Goal: Task Accomplishment & Management: Complete application form

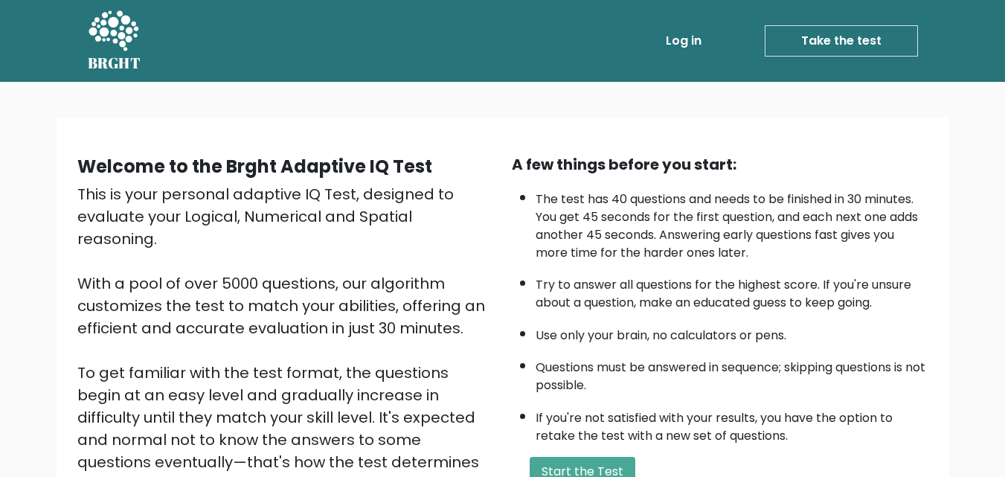
scroll to position [74, 0]
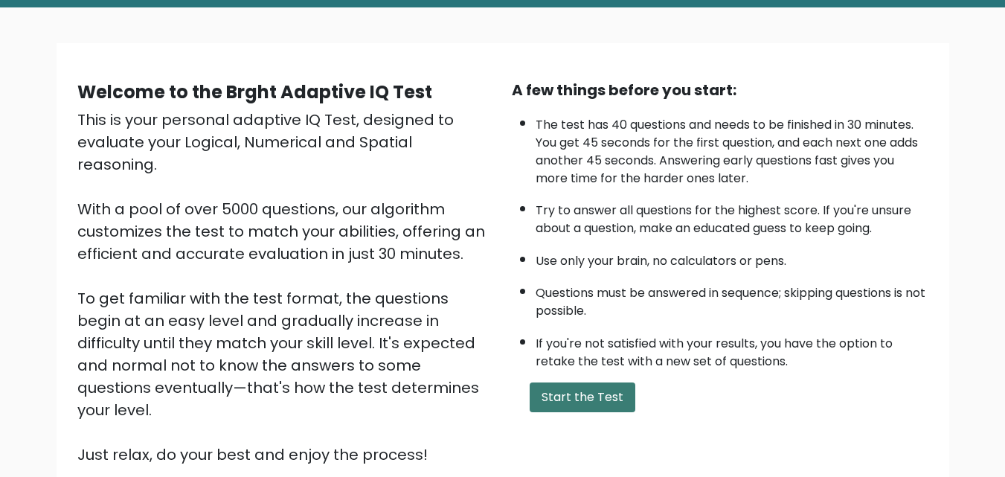
click at [614, 404] on button "Start the Test" at bounding box center [583, 397] width 106 height 30
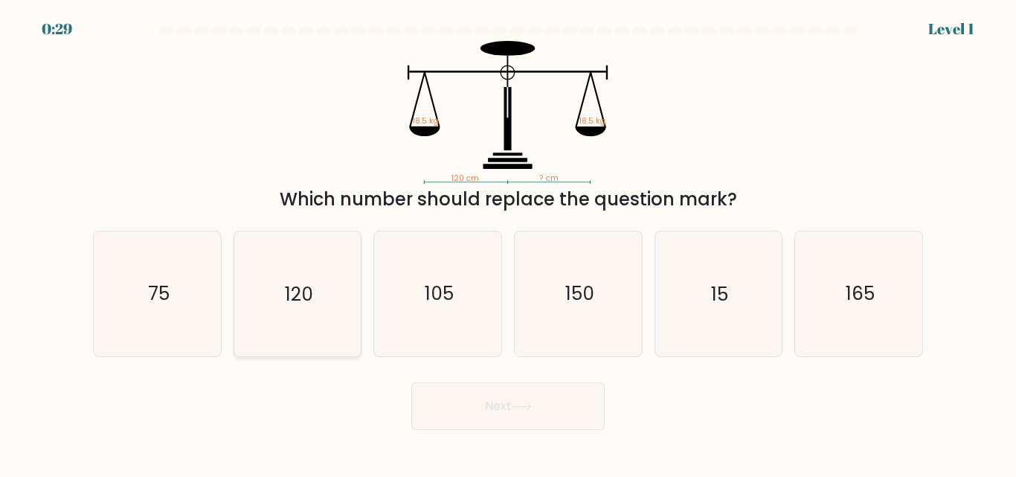
drag, startPoint x: 305, startPoint y: 268, endPoint x: 315, endPoint y: 295, distance: 28.5
click at [312, 285] on icon "120" at bounding box center [297, 293] width 124 height 124
click at [525, 407] on icon at bounding box center [522, 406] width 20 height 8
drag, startPoint x: 254, startPoint y: 273, endPoint x: 293, endPoint y: 283, distance: 40.8
click at [260, 273] on icon "120" at bounding box center [297, 293] width 124 height 124
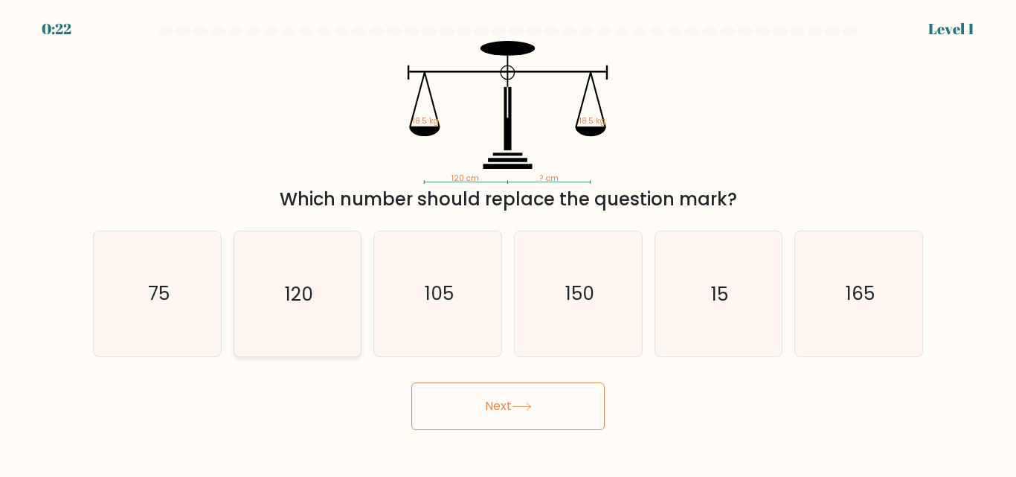
click at [508, 242] on input "b. 120" at bounding box center [508, 241] width 1 height 4
radio input "true"
click at [516, 399] on button "Next" at bounding box center [507, 406] width 193 height 48
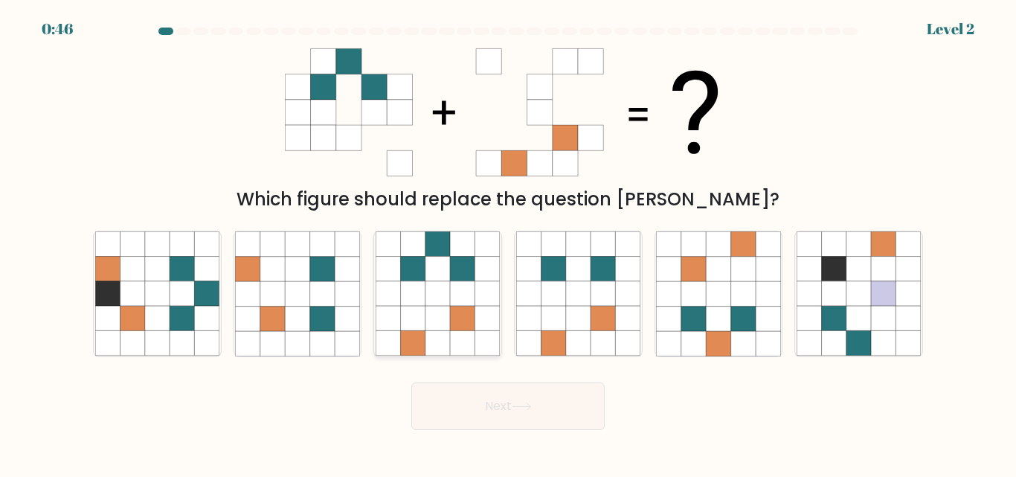
click at [471, 292] on icon at bounding box center [462, 294] width 25 height 25
click at [508, 242] on input "c." at bounding box center [508, 241] width 1 height 4
radio input "true"
click at [521, 406] on icon at bounding box center [522, 406] width 18 height 7
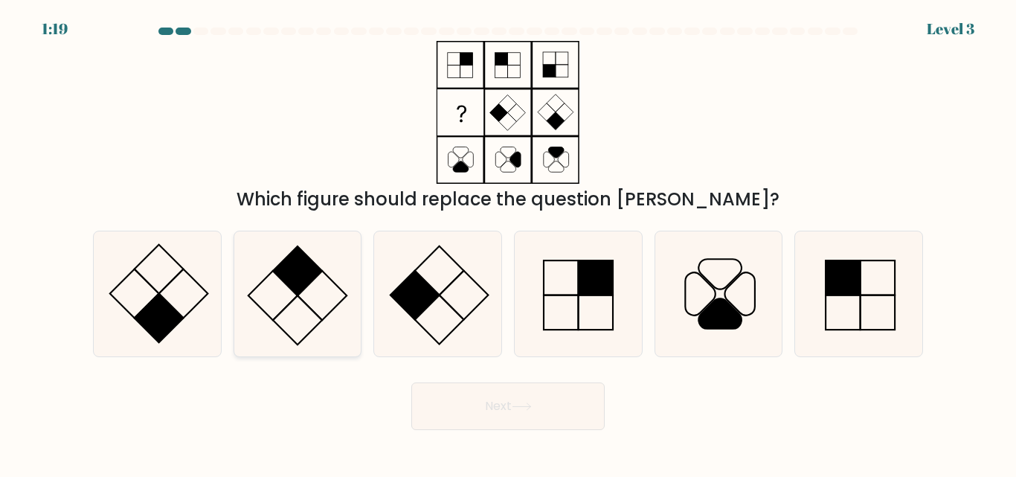
click at [297, 312] on icon at bounding box center [297, 293] width 124 height 124
click at [508, 242] on input "b." at bounding box center [508, 241] width 1 height 4
radio input "true"
click at [530, 399] on button "Next" at bounding box center [507, 406] width 193 height 48
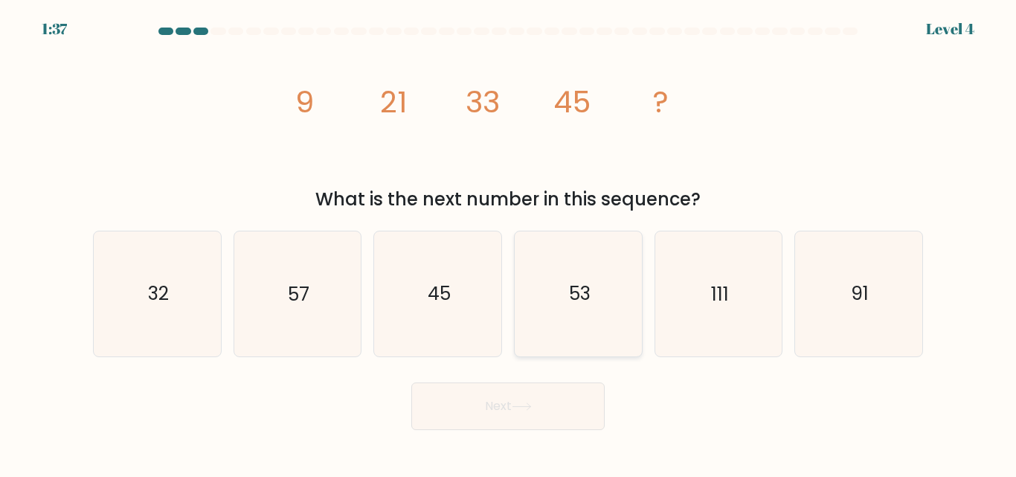
click at [583, 293] on text "53" at bounding box center [579, 294] width 22 height 26
click at [509, 242] on input "d. 53" at bounding box center [508, 241] width 1 height 4
radio input "true"
click at [540, 406] on button "Next" at bounding box center [507, 406] width 193 height 48
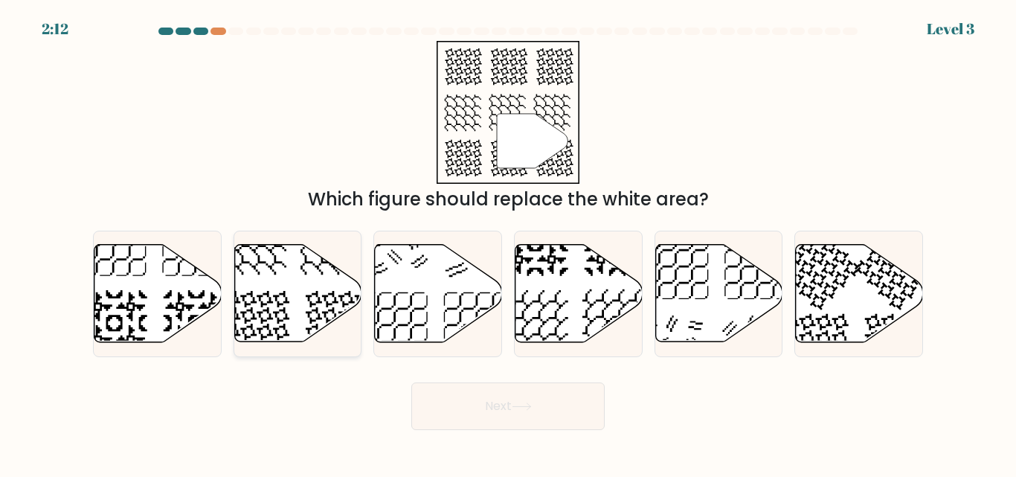
click at [312, 280] on icon at bounding box center [297, 293] width 127 height 97
click at [508, 242] on input "b." at bounding box center [508, 241] width 1 height 4
radio input "true"
click at [522, 405] on icon at bounding box center [522, 406] width 20 height 8
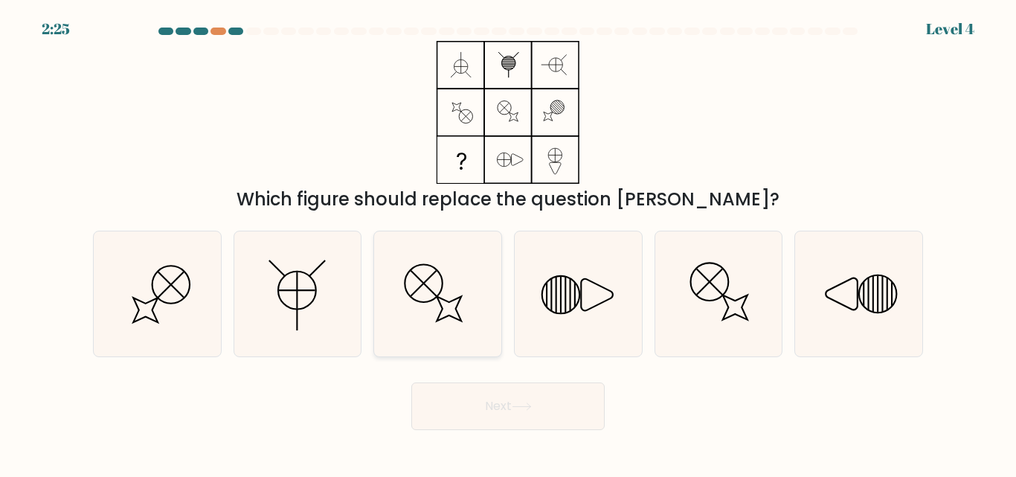
click at [432, 291] on icon at bounding box center [438, 293] width 124 height 124
click at [508, 242] on input "c." at bounding box center [508, 241] width 1 height 4
radio input "true"
click at [507, 402] on button "Next" at bounding box center [507, 406] width 193 height 48
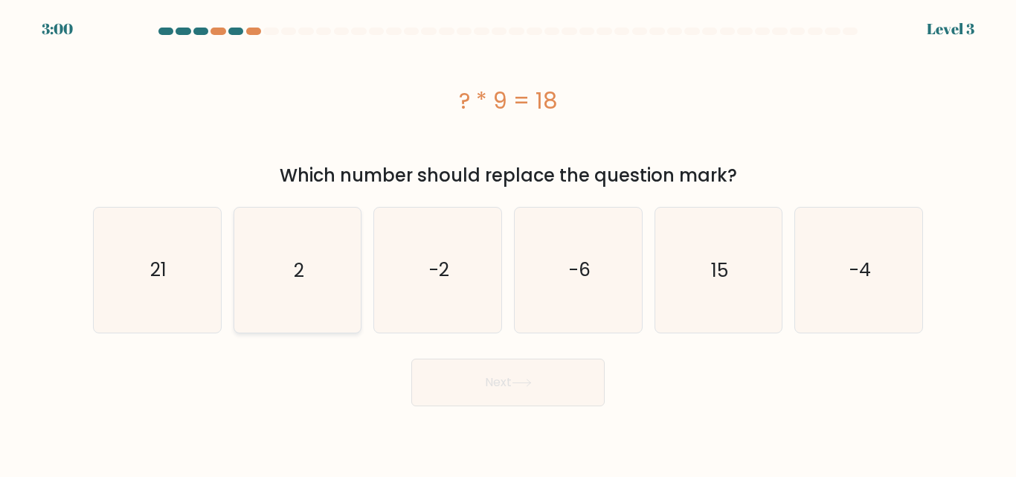
click at [284, 260] on icon "2" at bounding box center [297, 270] width 124 height 124
click at [508, 242] on input "b. 2" at bounding box center [508, 241] width 1 height 4
radio input "true"
click at [511, 396] on button "Next" at bounding box center [507, 383] width 193 height 48
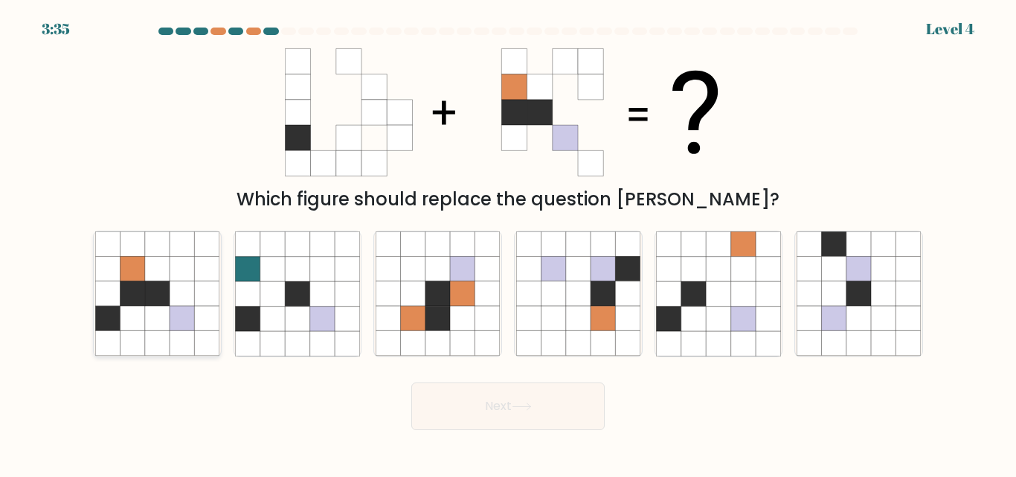
click at [121, 286] on icon at bounding box center [132, 294] width 25 height 25
click at [508, 242] on input "a." at bounding box center [508, 241] width 1 height 4
radio input "true"
click at [531, 402] on icon at bounding box center [522, 406] width 20 height 8
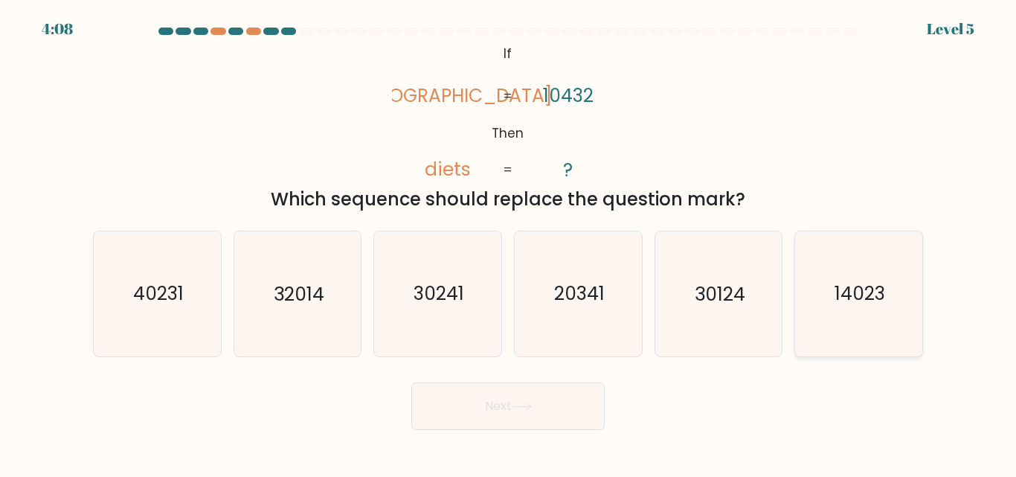
click at [846, 295] on text "14023" at bounding box center [860, 294] width 51 height 26
click at [509, 242] on input "f. 14023" at bounding box center [508, 241] width 1 height 4
radio input "true"
click at [524, 408] on icon at bounding box center [522, 406] width 20 height 8
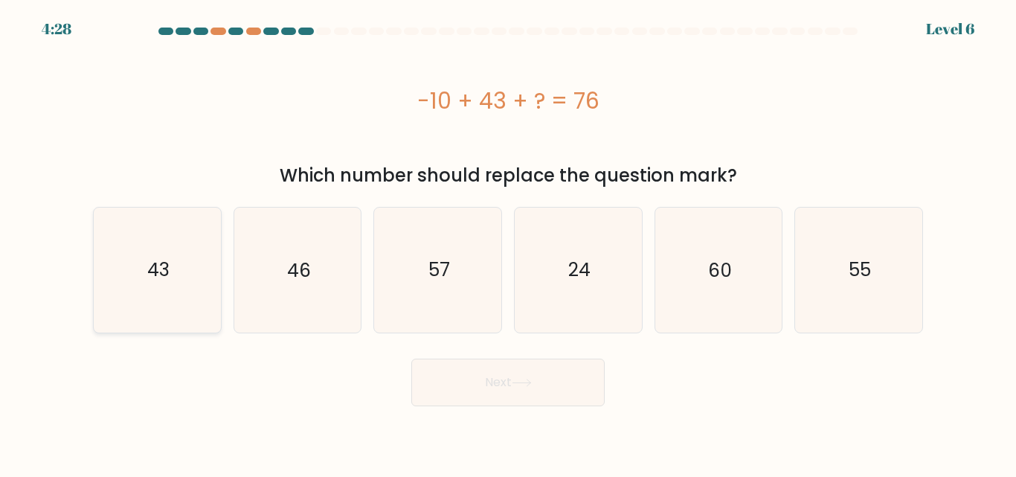
click at [159, 248] on icon "43" at bounding box center [157, 270] width 124 height 124
click at [508, 242] on input "a. 43" at bounding box center [508, 241] width 1 height 4
radio input "true"
click at [532, 379] on icon at bounding box center [522, 383] width 20 height 8
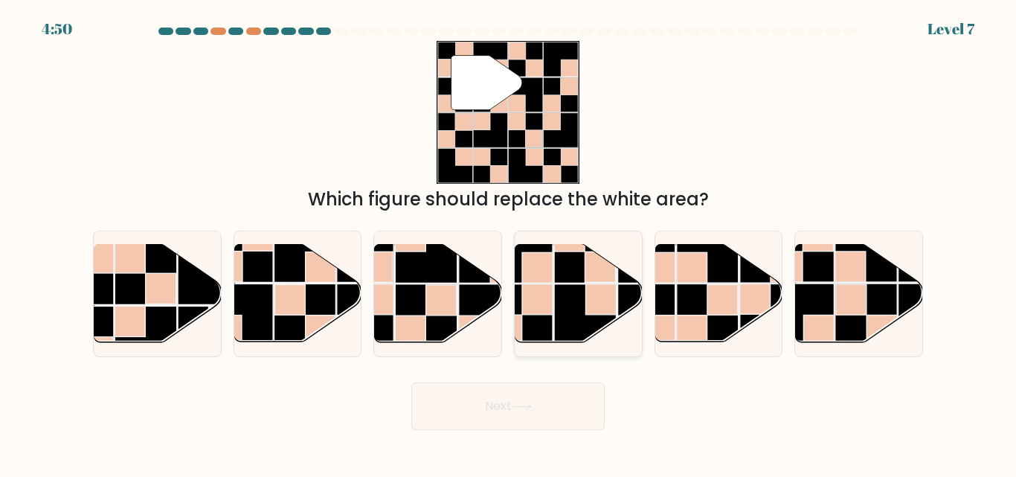
click at [591, 292] on rect at bounding box center [600, 299] width 30 height 30
click at [509, 242] on input "d." at bounding box center [508, 241] width 1 height 4
radio input "true"
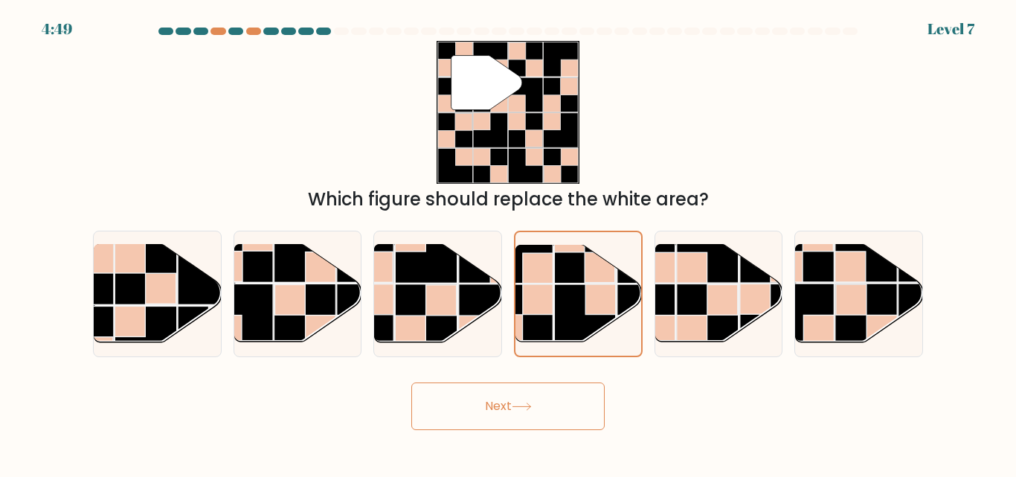
click at [539, 396] on button "Next" at bounding box center [507, 406] width 193 height 48
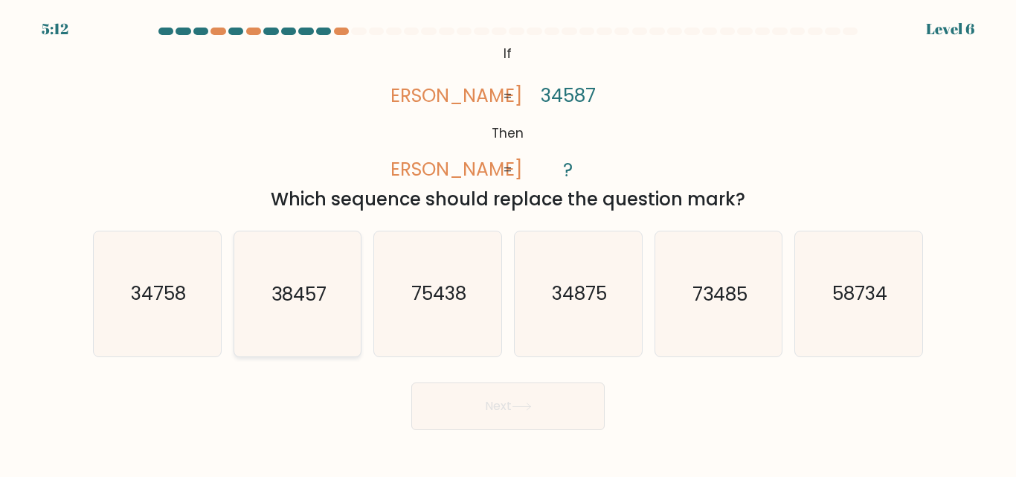
click at [296, 301] on text "38457" at bounding box center [298, 294] width 55 height 26
click at [508, 242] on input "b. 38457" at bounding box center [508, 241] width 1 height 4
radio input "true"
click at [533, 392] on button "Next" at bounding box center [507, 406] width 193 height 48
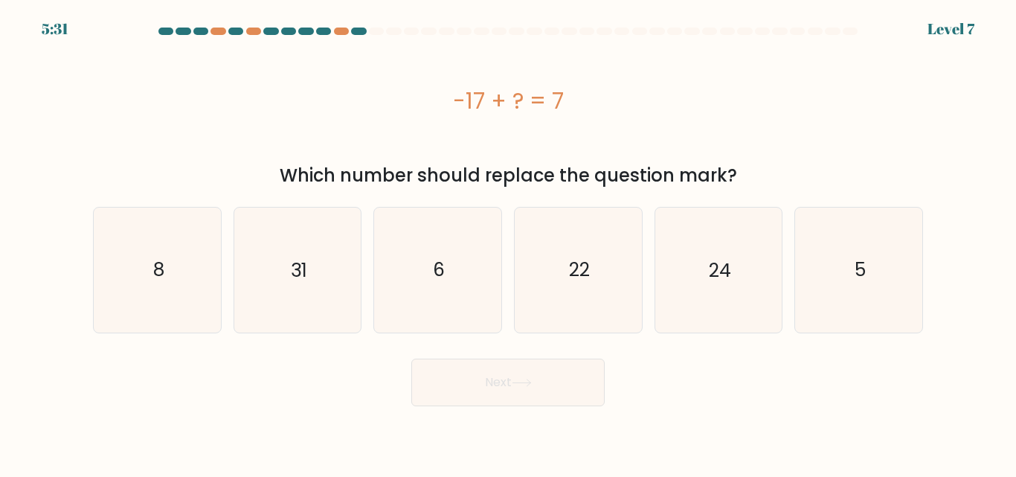
drag, startPoint x: 606, startPoint y: 277, endPoint x: 527, endPoint y: 359, distance: 113.6
click at [604, 279] on icon "22" at bounding box center [578, 270] width 124 height 124
click at [509, 242] on input "d. 22" at bounding box center [508, 241] width 1 height 4
radio input "true"
click at [529, 381] on icon at bounding box center [522, 383] width 20 height 8
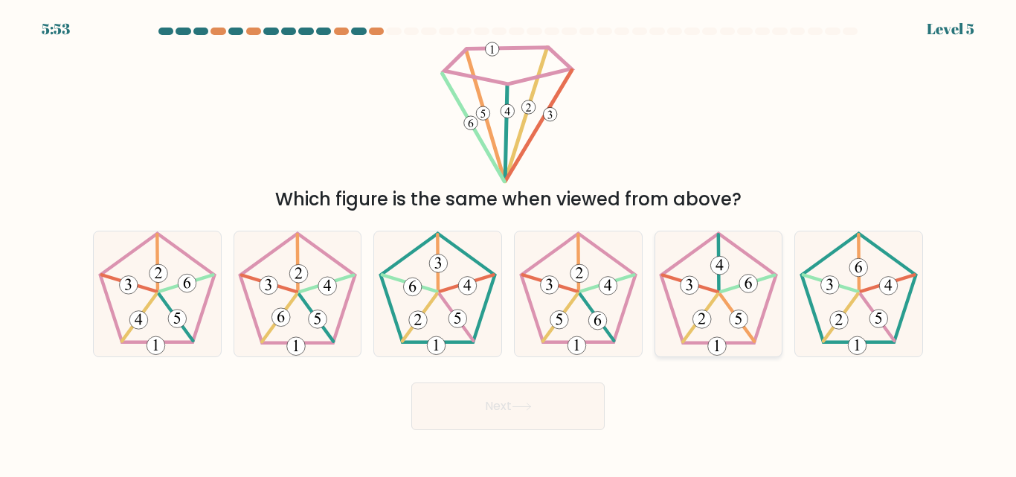
drag, startPoint x: 729, startPoint y: 291, endPoint x: 722, endPoint y: 305, distance: 16.0
click at [727, 292] on 21 at bounding box center [748, 283] width 54 height 16
click at [509, 242] on input "e." at bounding box center [508, 241] width 1 height 4
radio input "true"
click at [530, 406] on icon at bounding box center [522, 406] width 18 height 7
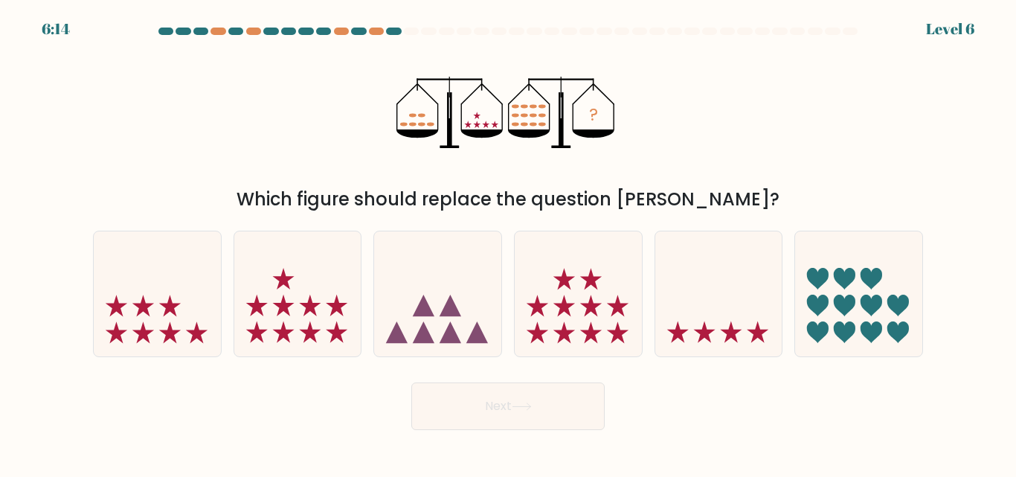
drag, startPoint x: 868, startPoint y: 292, endPoint x: 762, endPoint y: 371, distance: 131.8
click at [869, 294] on icon at bounding box center [858, 293] width 127 height 105
click at [509, 242] on input "f." at bounding box center [508, 241] width 1 height 4
radio input "true"
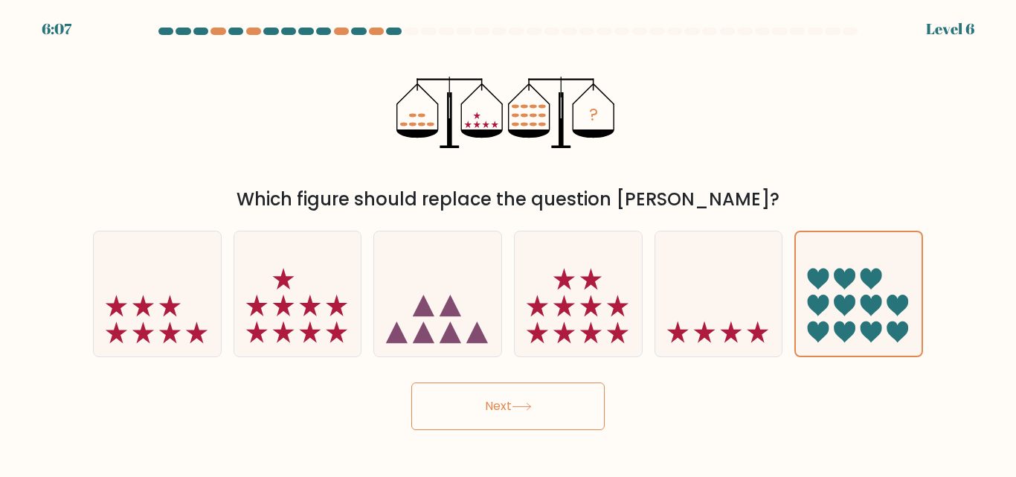
click at [527, 403] on icon at bounding box center [522, 406] width 20 height 8
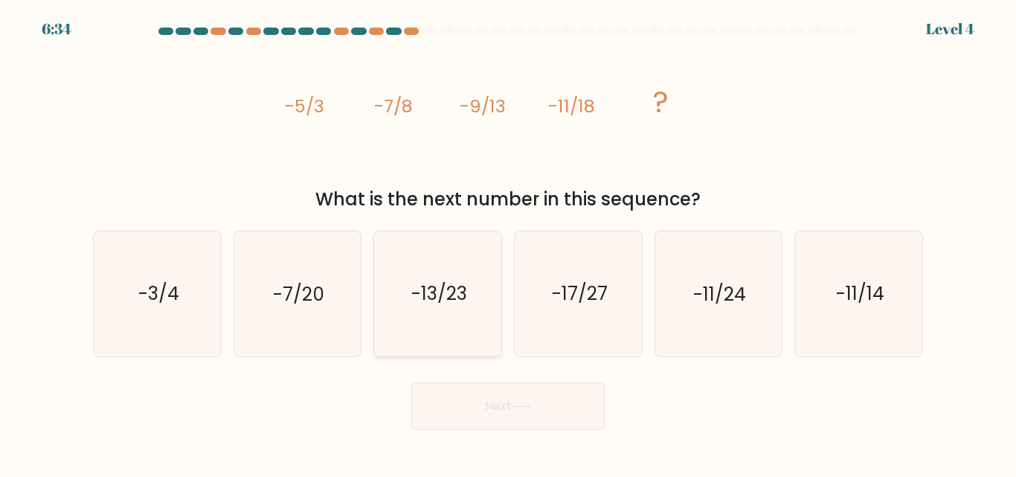
click at [447, 340] on icon "-13/23" at bounding box center [438, 293] width 124 height 124
click at [508, 242] on input "c. -13/23" at bounding box center [508, 241] width 1 height 4
radio input "true"
click at [530, 402] on icon at bounding box center [522, 406] width 20 height 8
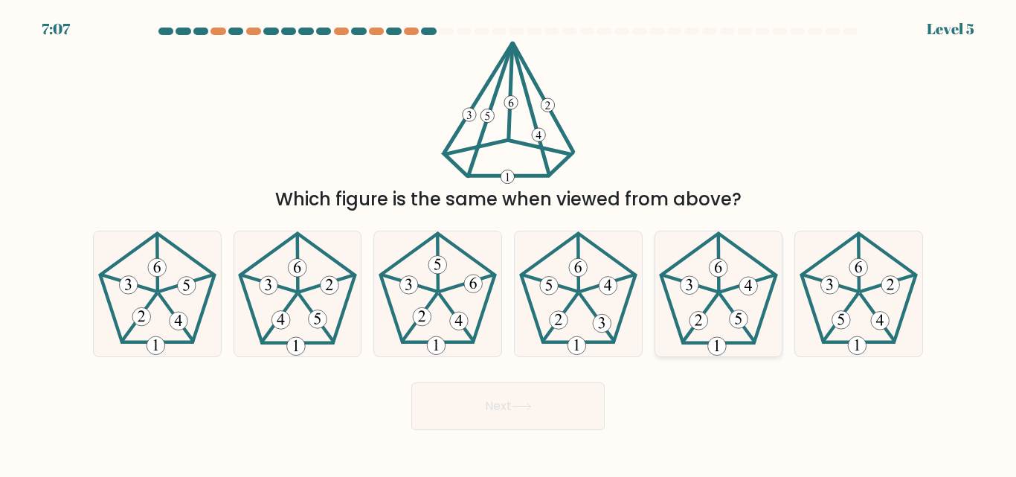
click at [742, 313] on icon at bounding box center [718, 293] width 124 height 124
click at [509, 242] on input "e." at bounding box center [508, 241] width 1 height 4
radio input "true"
drag, startPoint x: 847, startPoint y: 302, endPoint x: 846, endPoint y: 312, distance: 10.4
click at [849, 302] on icon at bounding box center [859, 293] width 124 height 124
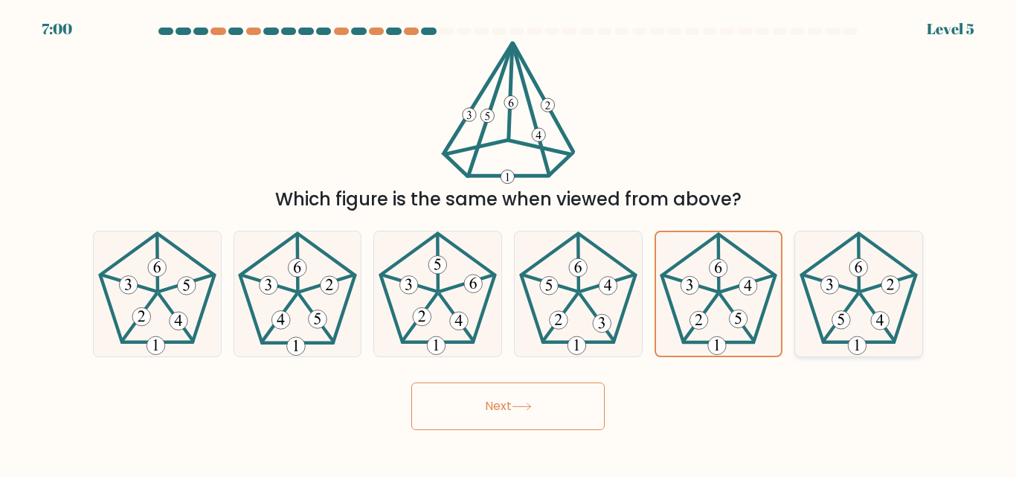
click at [509, 242] on input "f." at bounding box center [508, 241] width 1 height 4
radio input "true"
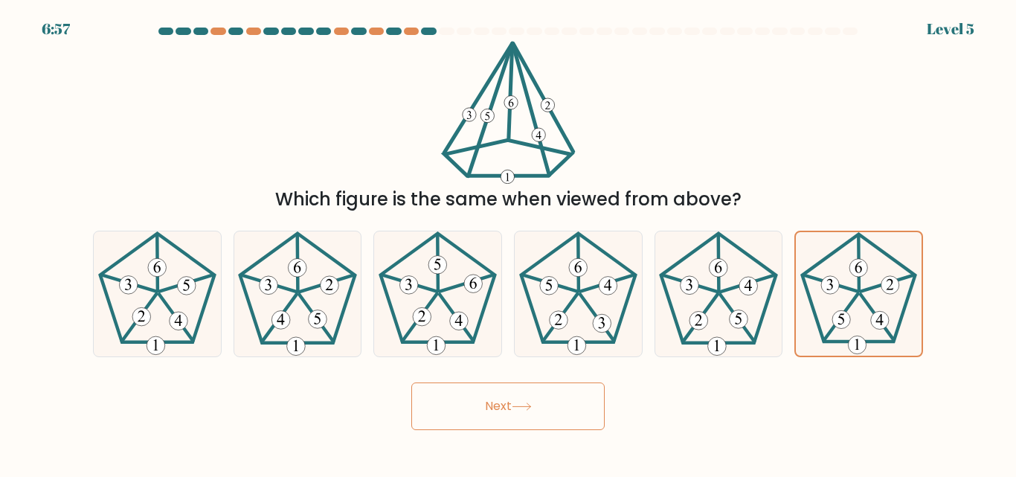
click at [532, 400] on button "Next" at bounding box center [507, 406] width 193 height 48
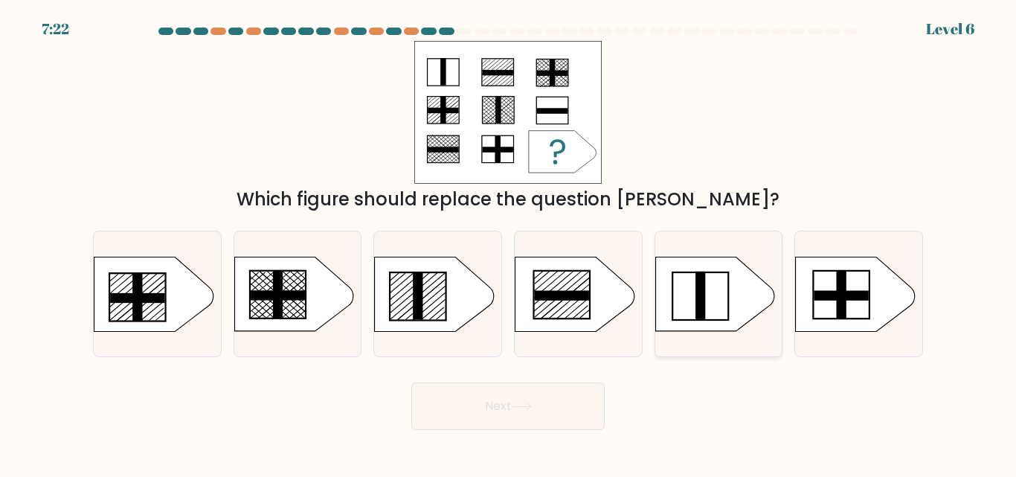
click at [707, 354] on div at bounding box center [719, 294] width 129 height 126
click at [509, 242] on input "e." at bounding box center [508, 241] width 1 height 4
radio input "true"
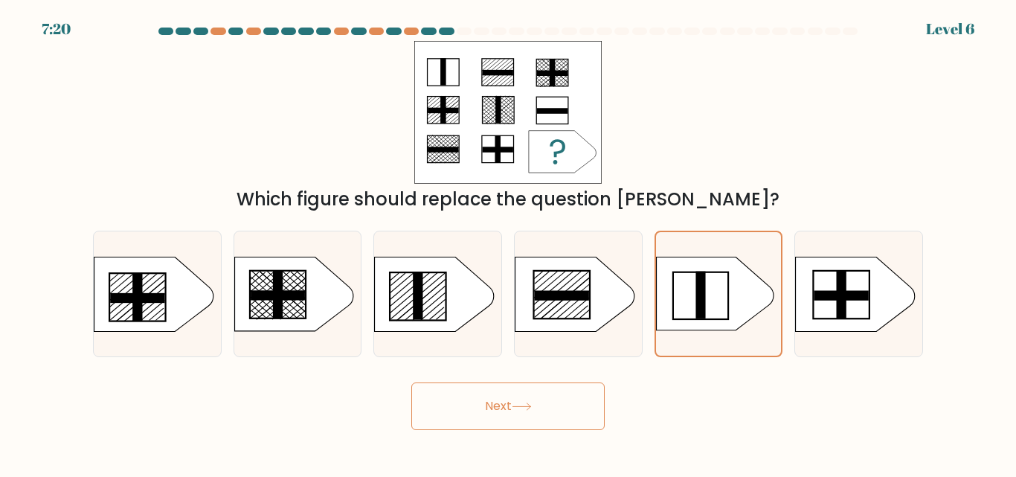
click at [532, 397] on button "Next" at bounding box center [507, 406] width 193 height 48
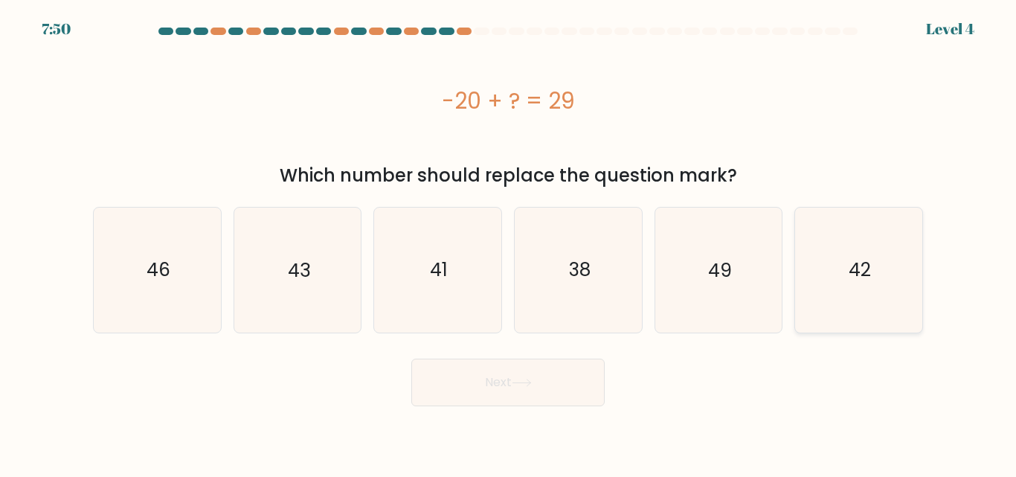
click at [800, 279] on icon "42" at bounding box center [859, 270] width 124 height 124
click at [509, 242] on input "f. 42" at bounding box center [508, 241] width 1 height 4
radio input "true"
click at [725, 262] on text "49" at bounding box center [720, 270] width 24 height 26
click at [713, 256] on icon "49" at bounding box center [718, 270] width 124 height 124
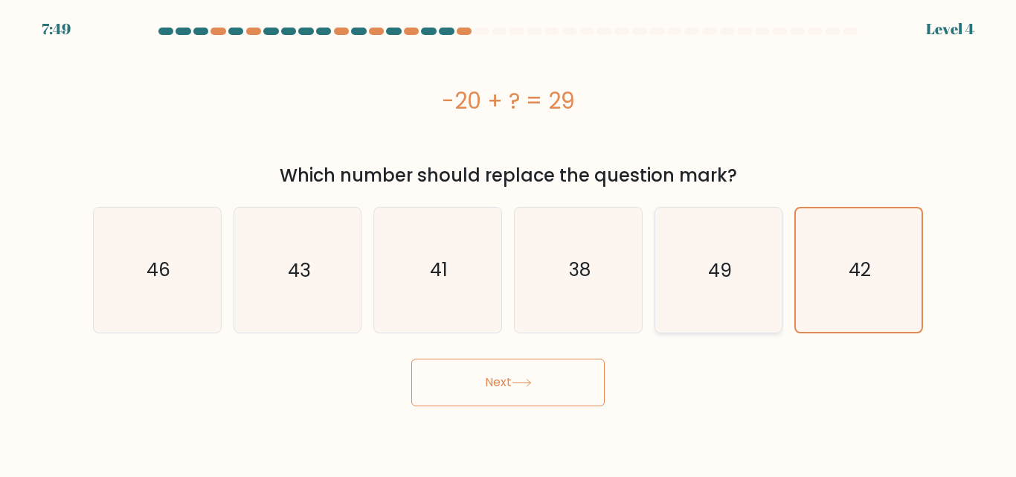
click at [509, 242] on input "e. 49" at bounding box center [508, 241] width 1 height 4
radio input "true"
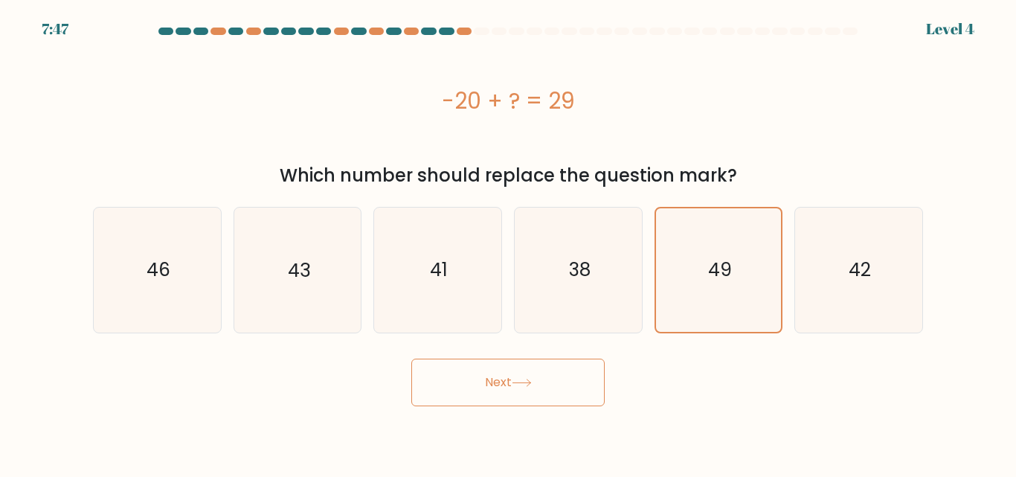
click at [524, 372] on button "Next" at bounding box center [507, 383] width 193 height 48
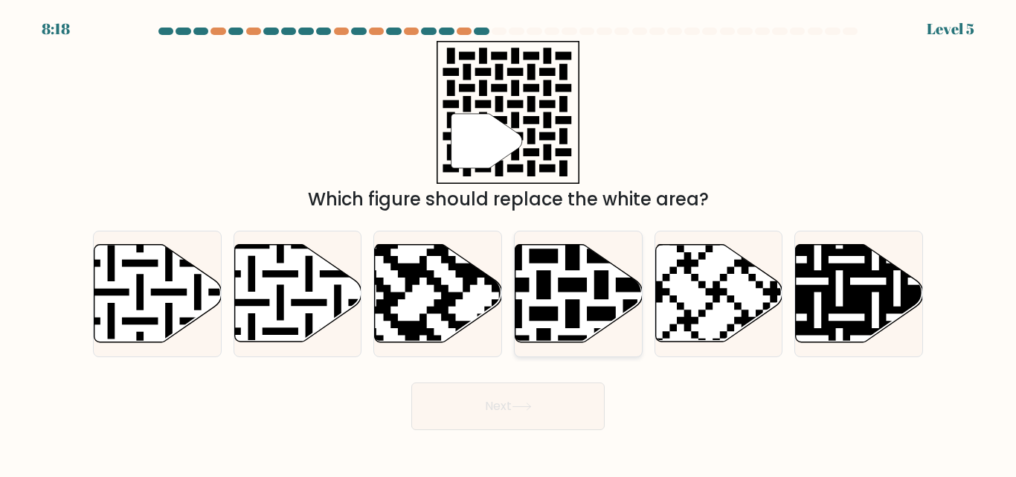
click at [547, 290] on icon at bounding box center [616, 241] width 231 height 231
click at [509, 242] on input "d." at bounding box center [508, 241] width 1 height 4
radio input "true"
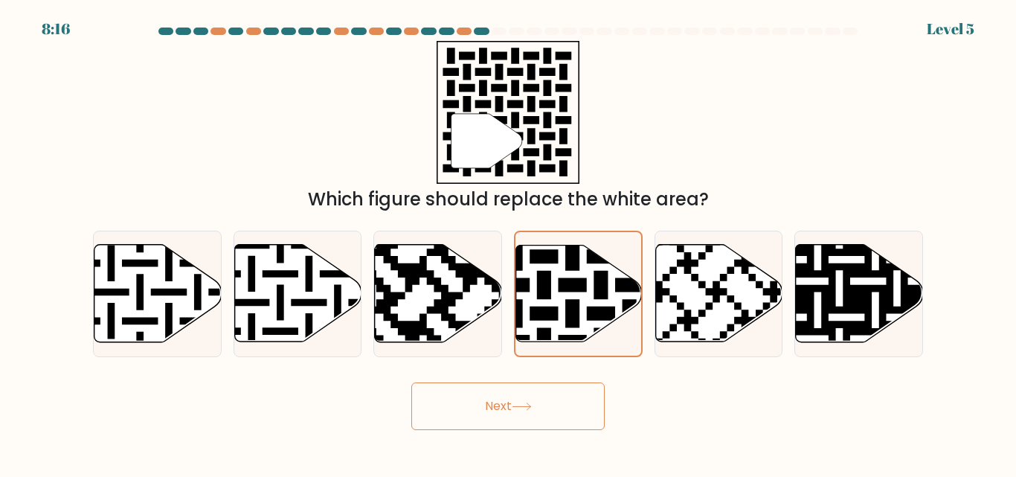
click at [521, 402] on icon at bounding box center [522, 406] width 20 height 8
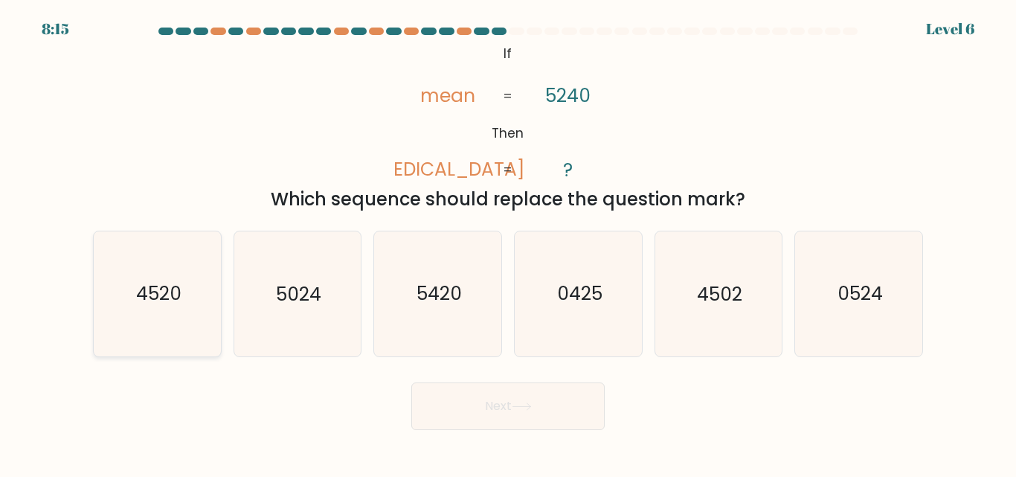
click at [179, 292] on text "4520" at bounding box center [157, 294] width 45 height 26
click at [508, 242] on input "a. 4520" at bounding box center [508, 241] width 1 height 4
radio input "true"
click at [527, 403] on button "Next" at bounding box center [507, 406] width 193 height 48
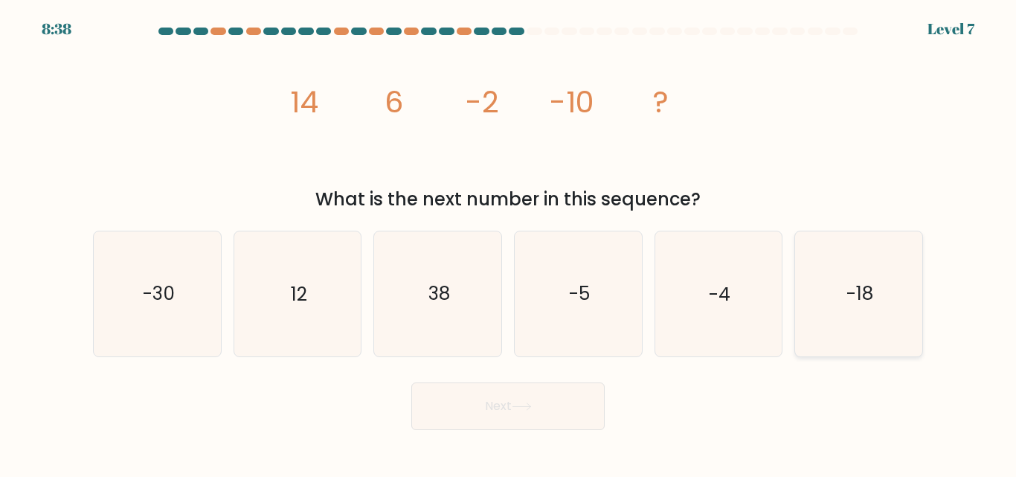
click at [855, 292] on text "-18" at bounding box center [859, 294] width 27 height 26
click at [509, 242] on input "f. -18" at bounding box center [508, 241] width 1 height 4
radio input "true"
click at [514, 402] on button "Next" at bounding box center [507, 406] width 193 height 48
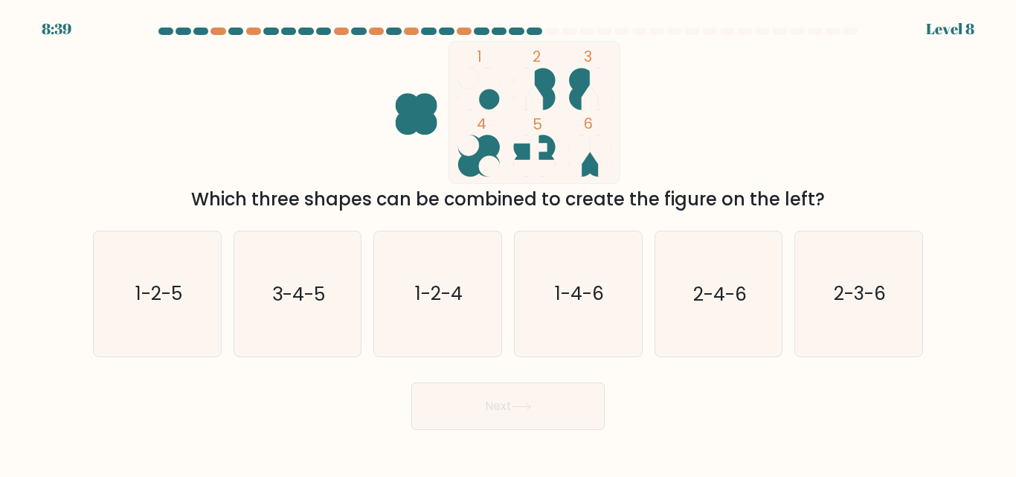
click at [788, 294] on div "e. 2-4-6" at bounding box center [719, 294] width 141 height 126
click at [548, 470] on body "8:36 Level 8" at bounding box center [508, 238] width 1016 height 477
click at [393, 301] on icon "1-2-4" at bounding box center [438, 293] width 124 height 124
click at [508, 242] on input "c. 1-2-4" at bounding box center [508, 241] width 1 height 4
radio input "true"
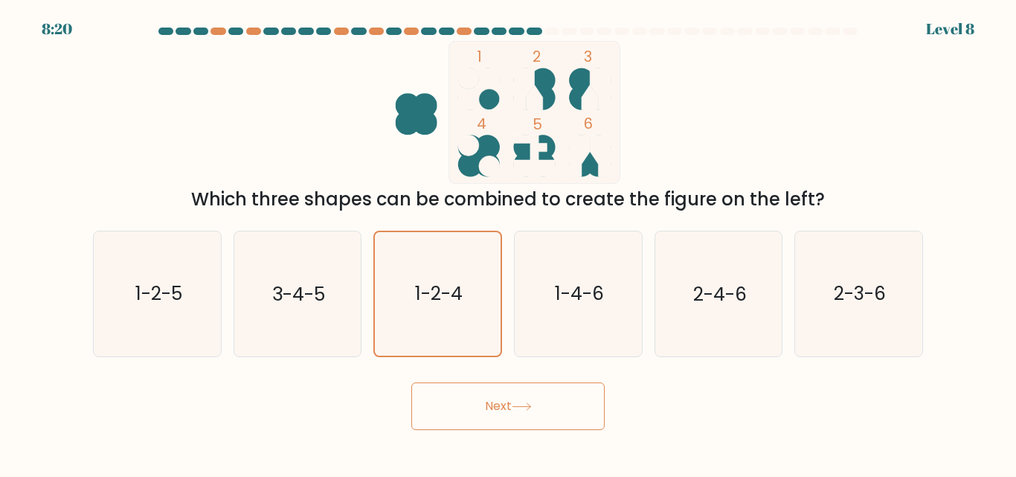
click at [529, 397] on button "Next" at bounding box center [507, 406] width 193 height 48
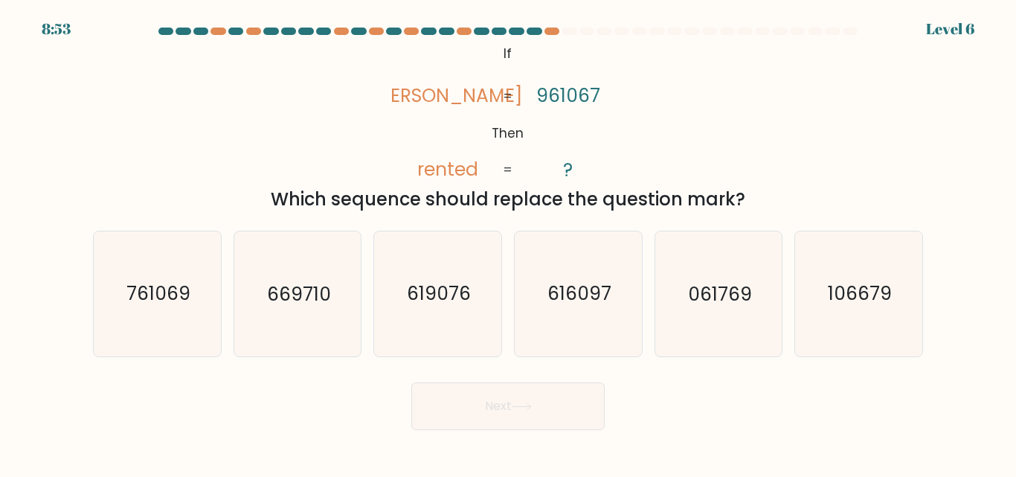
drag, startPoint x: 134, startPoint y: 267, endPoint x: 286, endPoint y: 450, distance: 238.2
click at [135, 267] on icon "761069" at bounding box center [157, 293] width 124 height 124
click at [508, 242] on input "a. 761069" at bounding box center [508, 241] width 1 height 4
radio input "true"
click at [524, 410] on button "Next" at bounding box center [507, 406] width 193 height 48
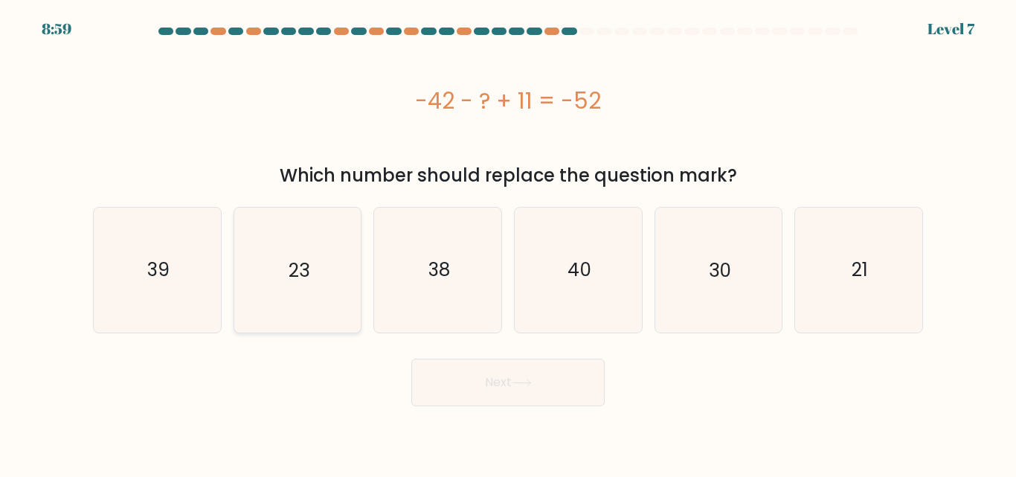
click at [272, 267] on icon "23" at bounding box center [297, 270] width 124 height 124
click at [508, 242] on input "b. 23" at bounding box center [508, 241] width 1 height 4
radio input "true"
click at [521, 381] on icon at bounding box center [522, 383] width 20 height 8
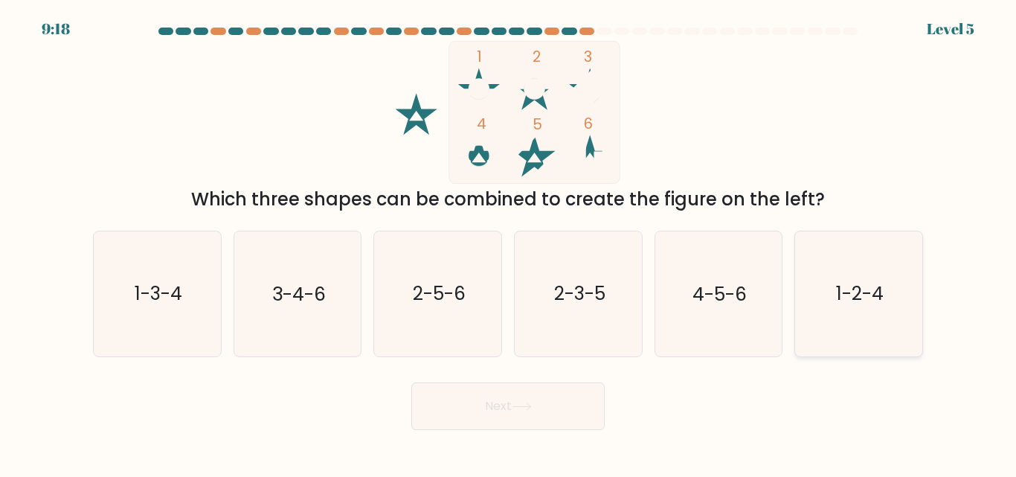
drag, startPoint x: 844, startPoint y: 298, endPoint x: 844, endPoint y: 306, distance: 9.0
click at [844, 306] on text "1-2-4" at bounding box center [860, 294] width 48 height 26
click at [509, 242] on input "f. 1-2-4" at bounding box center [508, 241] width 1 height 4
radio input "true"
click at [528, 405] on icon at bounding box center [522, 406] width 20 height 8
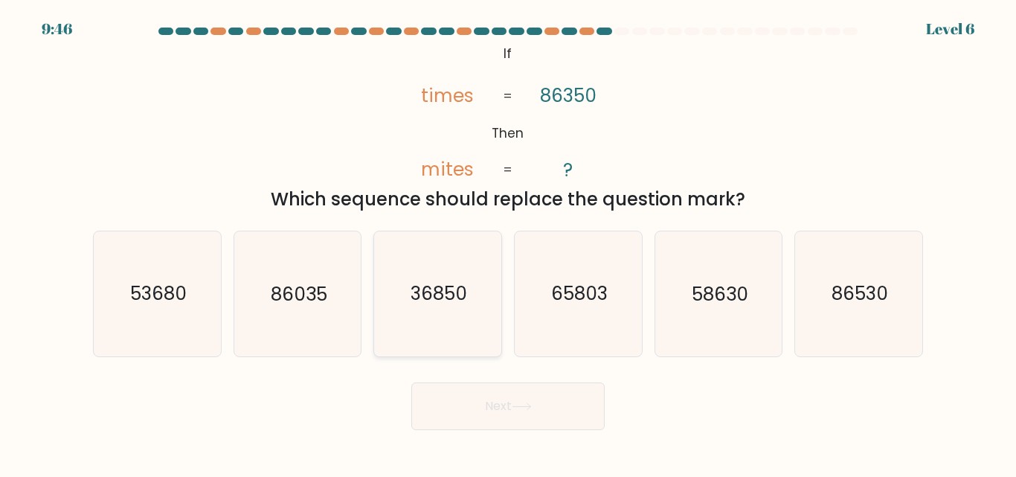
click at [447, 304] on text "36850" at bounding box center [439, 294] width 57 height 26
click at [508, 242] on input "c. 36850" at bounding box center [508, 241] width 1 height 4
radio input "true"
click at [493, 411] on button "Next" at bounding box center [507, 406] width 193 height 48
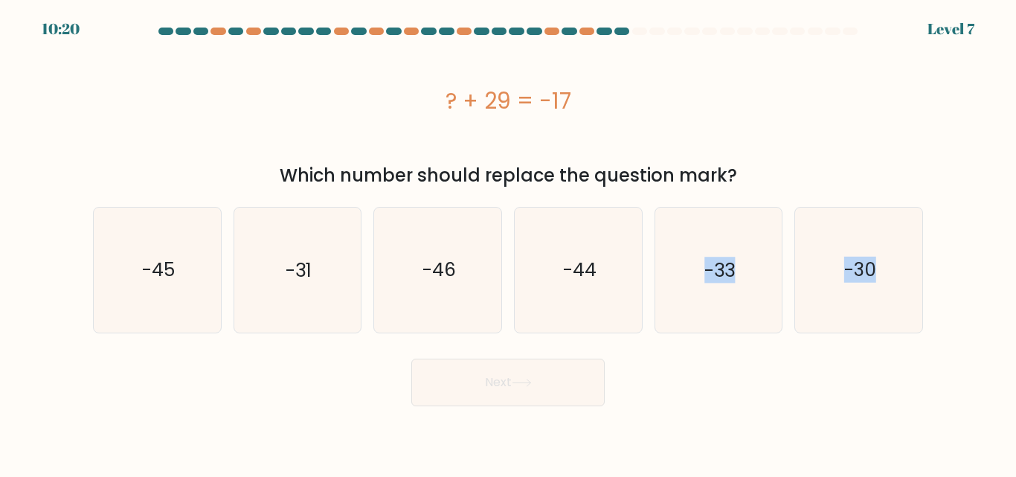
drag, startPoint x: 608, startPoint y: 306, endPoint x: 592, endPoint y: 352, distance: 48.2
click at [592, 352] on form "a." at bounding box center [508, 217] width 1016 height 379
click at [584, 281] on text "-44" at bounding box center [578, 270] width 33 height 26
click at [509, 242] on input "d. -44" at bounding box center [508, 241] width 1 height 4
radio input "true"
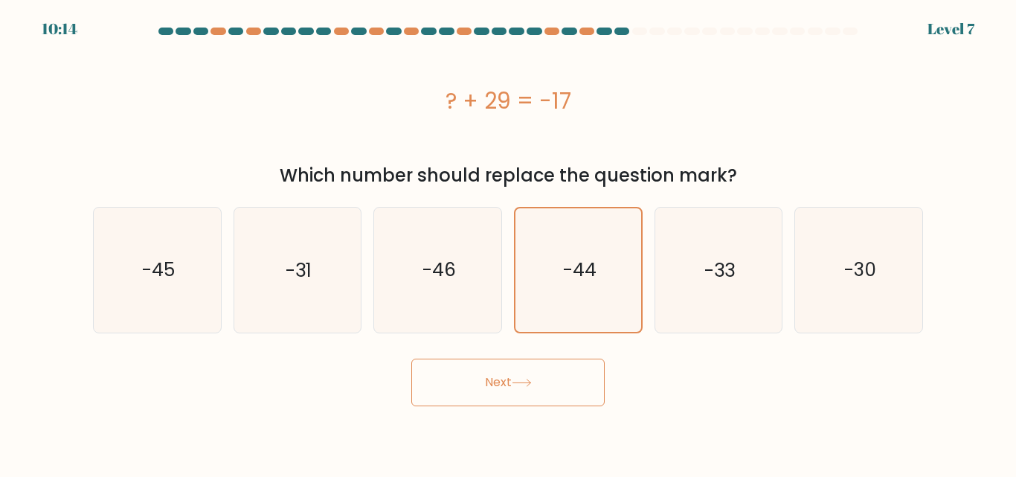
click at [524, 381] on icon at bounding box center [522, 383] width 20 height 8
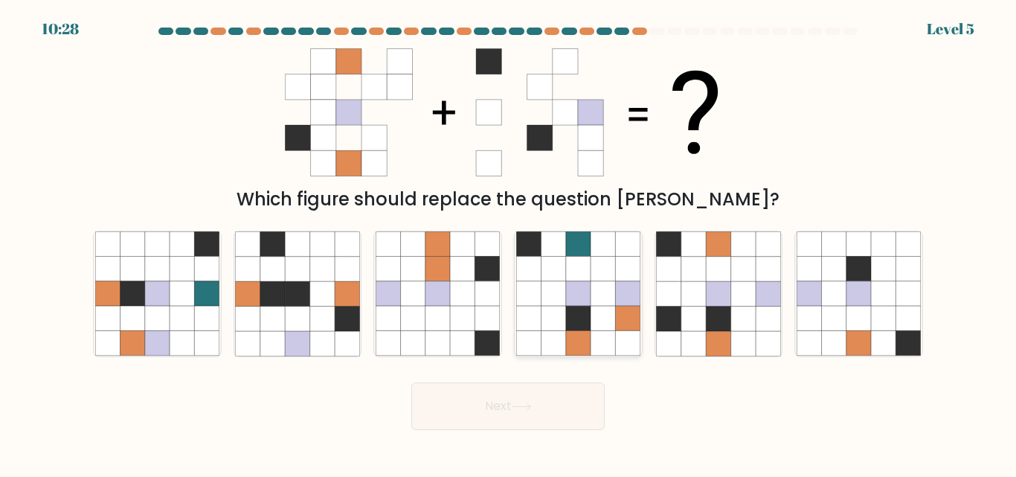
click at [600, 324] on icon at bounding box center [603, 318] width 25 height 25
click at [509, 242] on input "d." at bounding box center [508, 241] width 1 height 4
radio input "true"
click at [555, 408] on button "Next" at bounding box center [507, 406] width 193 height 48
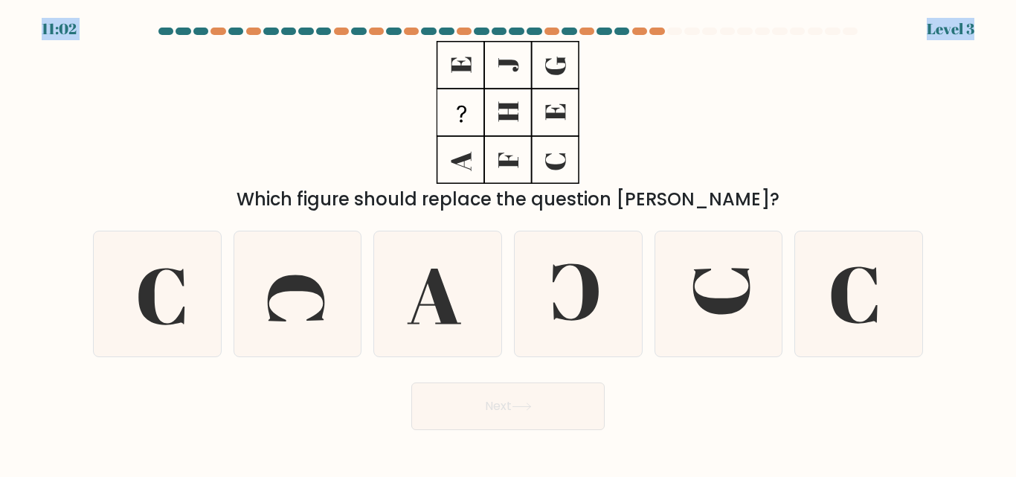
click at [657, 26] on body "11:02 Level 3" at bounding box center [508, 238] width 1016 height 477
click at [659, 30] on div at bounding box center [656, 31] width 15 height 7
click at [724, 98] on div "Which figure should replace the question [PERSON_NAME]?" at bounding box center [508, 127] width 848 height 172
click at [176, 314] on icon at bounding box center [157, 293] width 124 height 124
click at [508, 242] on input "a." at bounding box center [508, 241] width 1 height 4
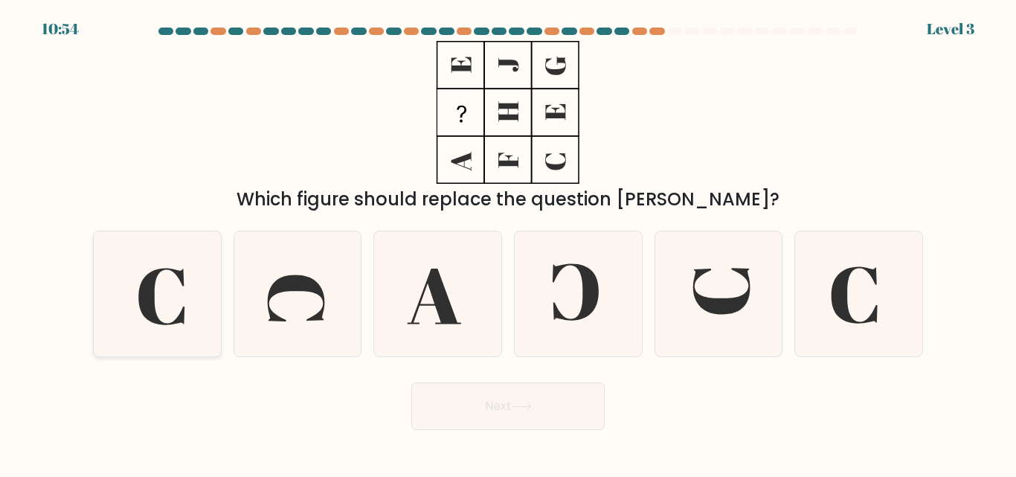
radio input "true"
click at [529, 394] on button "Next" at bounding box center [507, 406] width 193 height 48
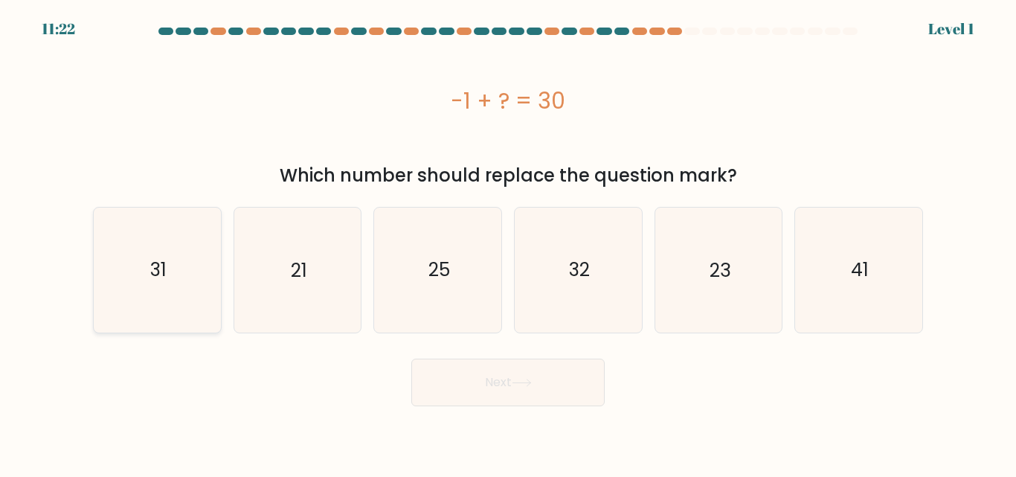
click at [102, 277] on icon "31" at bounding box center [157, 270] width 124 height 124
click at [508, 242] on input "a. 31" at bounding box center [508, 241] width 1 height 4
radio input "true"
click at [522, 368] on button "Next" at bounding box center [507, 383] width 193 height 48
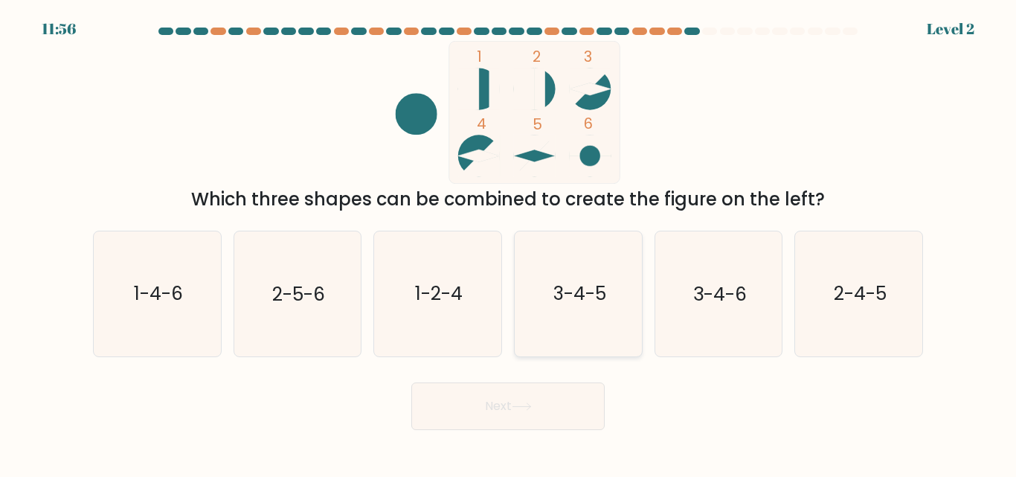
click at [551, 282] on icon "3-4-5" at bounding box center [578, 293] width 124 height 124
click at [509, 242] on input "d. 3-4-5" at bounding box center [508, 241] width 1 height 4
radio input "true"
click at [544, 405] on button "Next" at bounding box center [507, 406] width 193 height 48
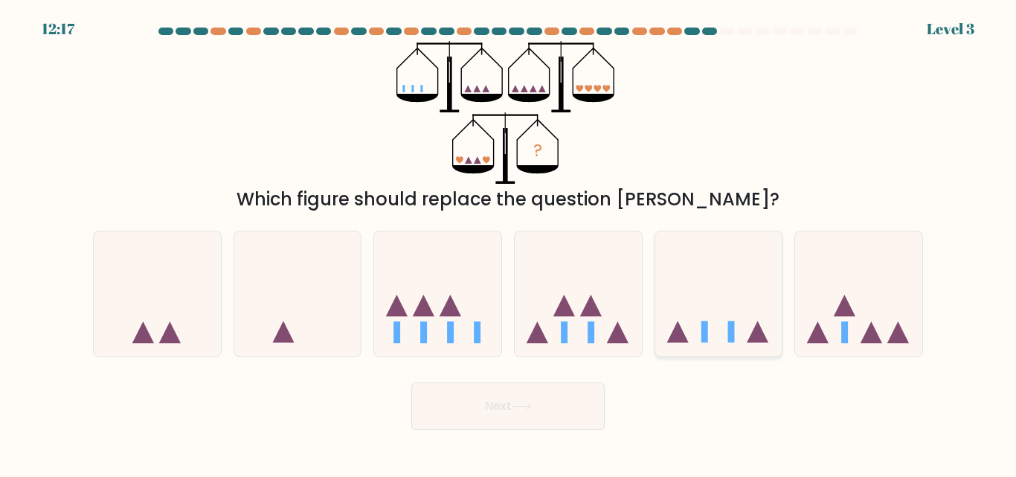
click at [732, 324] on rect at bounding box center [731, 332] width 7 height 22
click at [509, 242] on input "e." at bounding box center [508, 241] width 1 height 4
radio input "true"
click at [510, 414] on button "Next" at bounding box center [507, 406] width 193 height 48
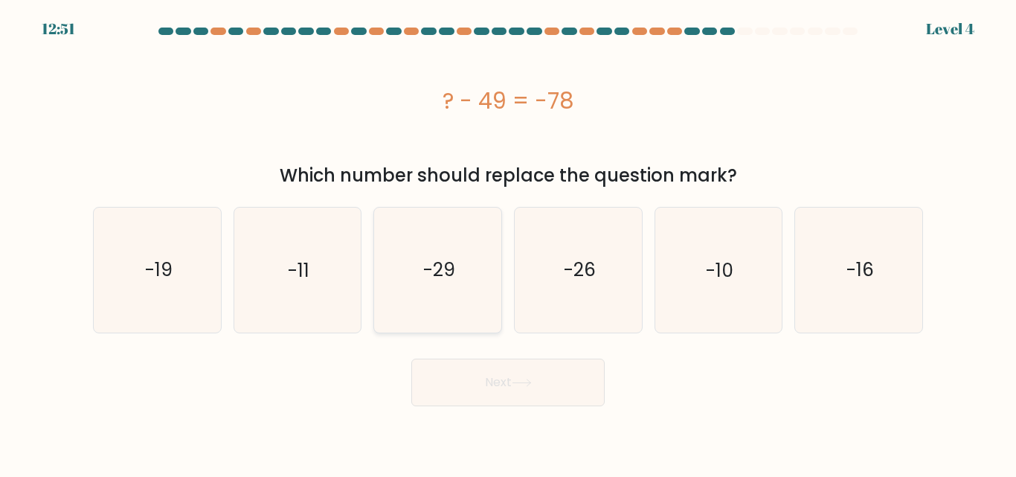
click at [478, 276] on icon "-29" at bounding box center [438, 270] width 124 height 124
click at [508, 242] on input "c. -29" at bounding box center [508, 241] width 1 height 4
radio input "true"
click at [513, 373] on button "Next" at bounding box center [507, 383] width 193 height 48
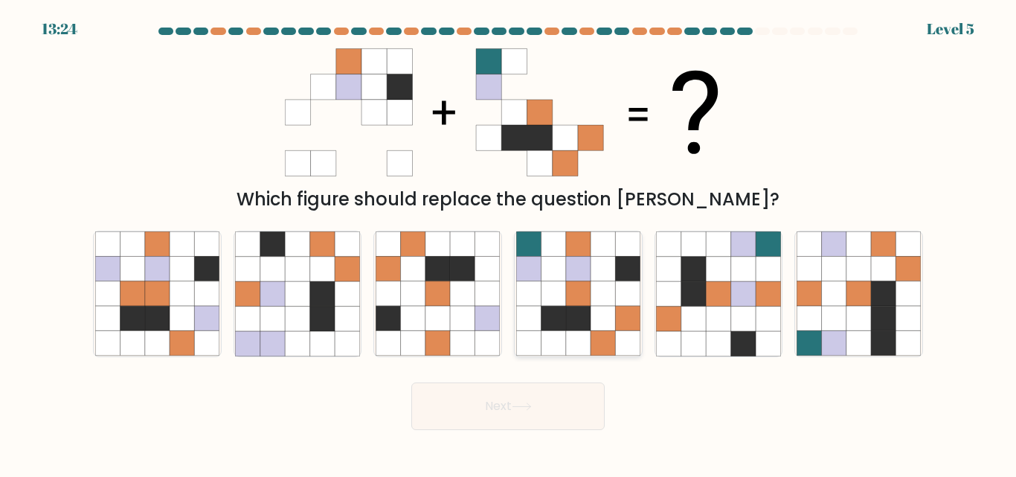
click at [558, 275] on icon at bounding box center [553, 269] width 25 height 25
click at [509, 242] on input "d." at bounding box center [508, 241] width 1 height 4
radio input "true"
click at [538, 398] on button "Next" at bounding box center [507, 406] width 193 height 48
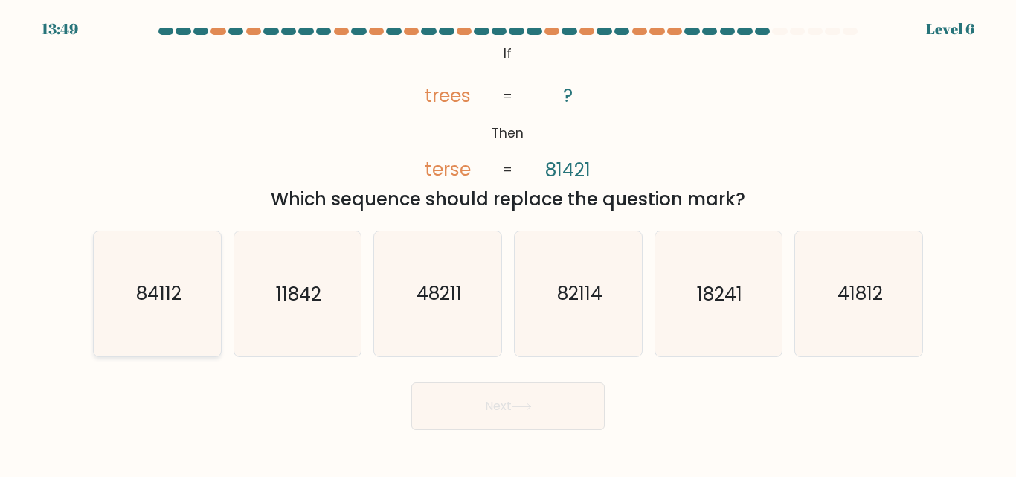
click at [132, 298] on icon "84112" at bounding box center [157, 293] width 124 height 124
click at [508, 242] on input "a. 84112" at bounding box center [508, 241] width 1 height 4
radio input "true"
click at [528, 400] on button "Next" at bounding box center [507, 406] width 193 height 48
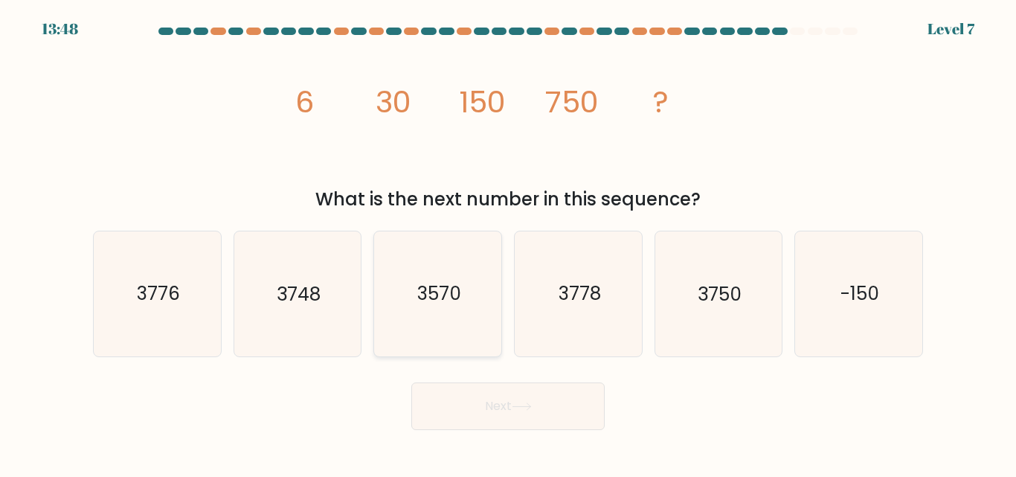
click at [466, 313] on icon "3570" at bounding box center [438, 293] width 124 height 124
click at [508, 242] on input "c. 3570" at bounding box center [508, 241] width 1 height 4
radio input "true"
click at [687, 296] on icon "3750" at bounding box center [718, 293] width 124 height 124
click at [509, 242] on input "e. 3750" at bounding box center [508, 241] width 1 height 4
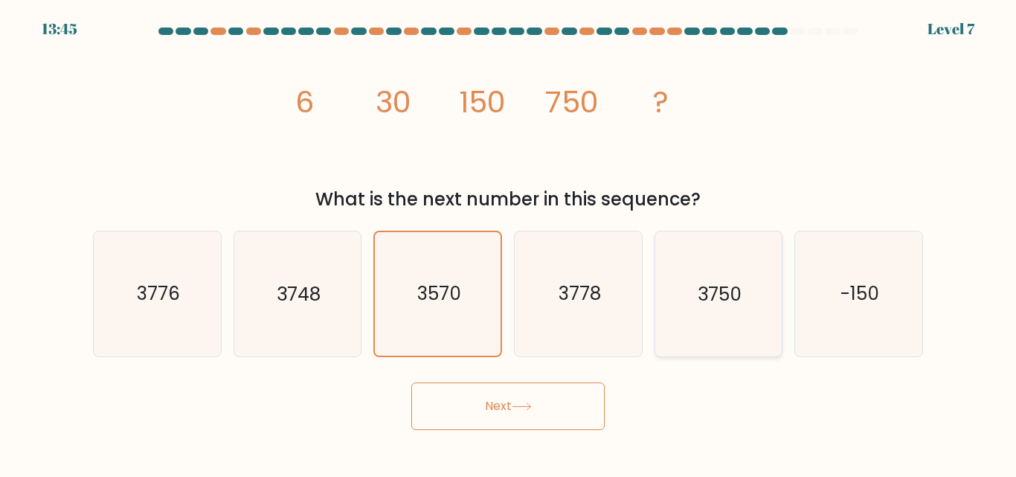
radio input "true"
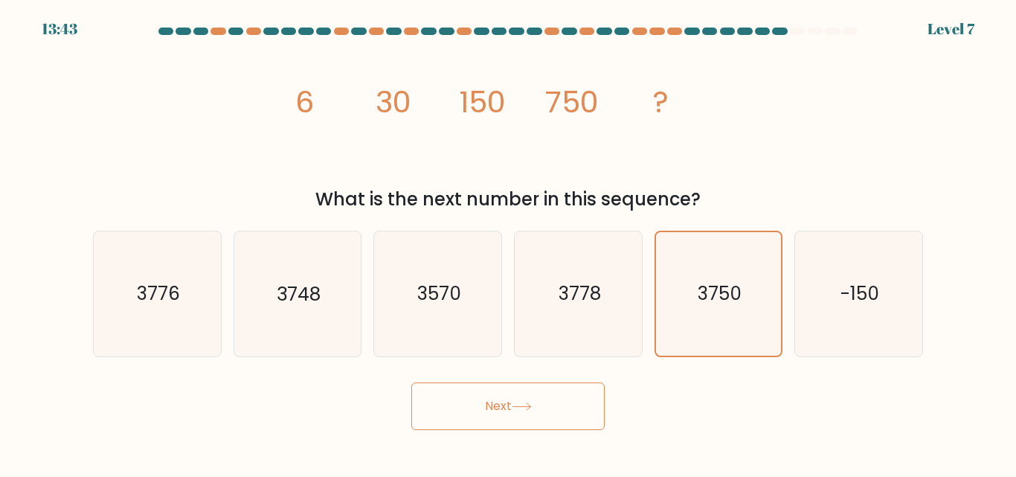
click at [524, 397] on button "Next" at bounding box center [507, 406] width 193 height 48
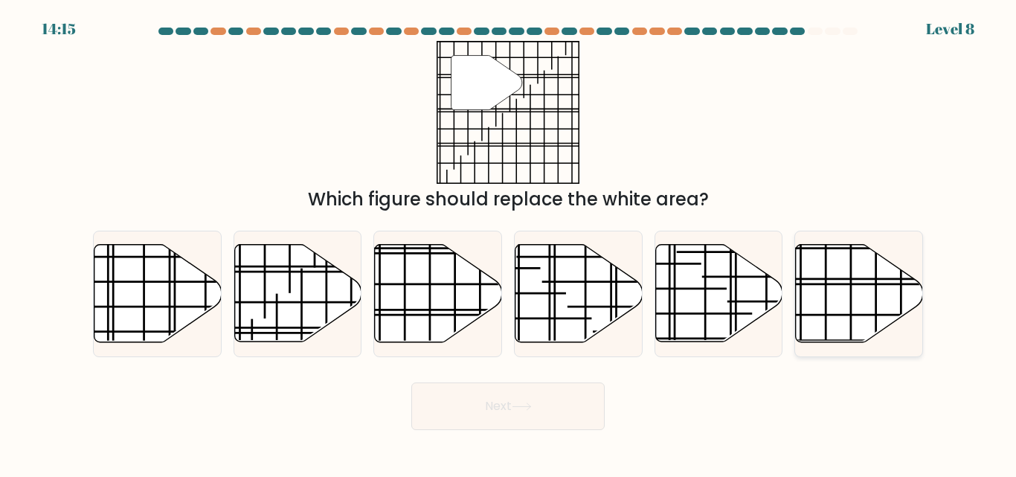
click at [834, 294] on icon at bounding box center [859, 293] width 127 height 97
click at [509, 242] on input "f." at bounding box center [508, 241] width 1 height 4
radio input "true"
click at [518, 402] on icon at bounding box center [522, 406] width 20 height 8
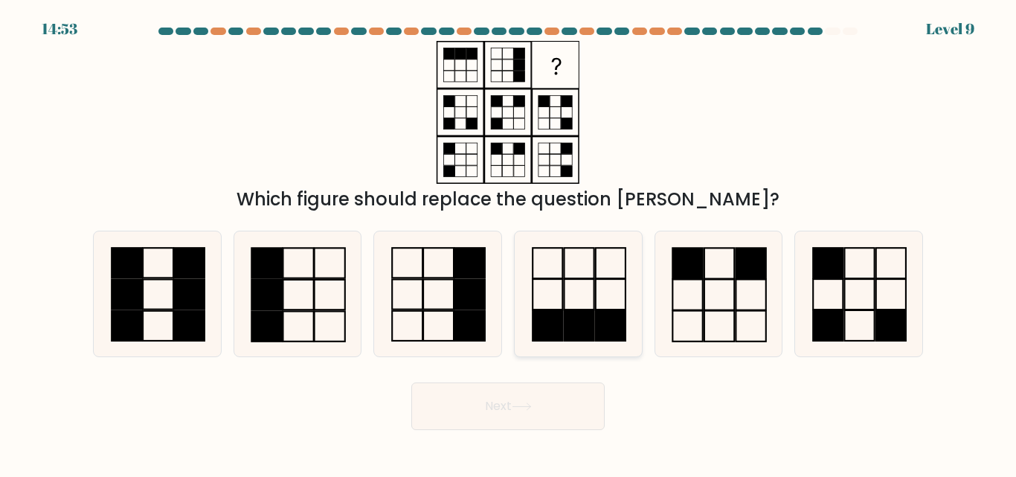
click at [597, 277] on icon at bounding box center [578, 293] width 124 height 124
click at [509, 242] on input "d." at bounding box center [508, 241] width 1 height 4
radio input "true"
click at [531, 407] on icon at bounding box center [522, 406] width 20 height 8
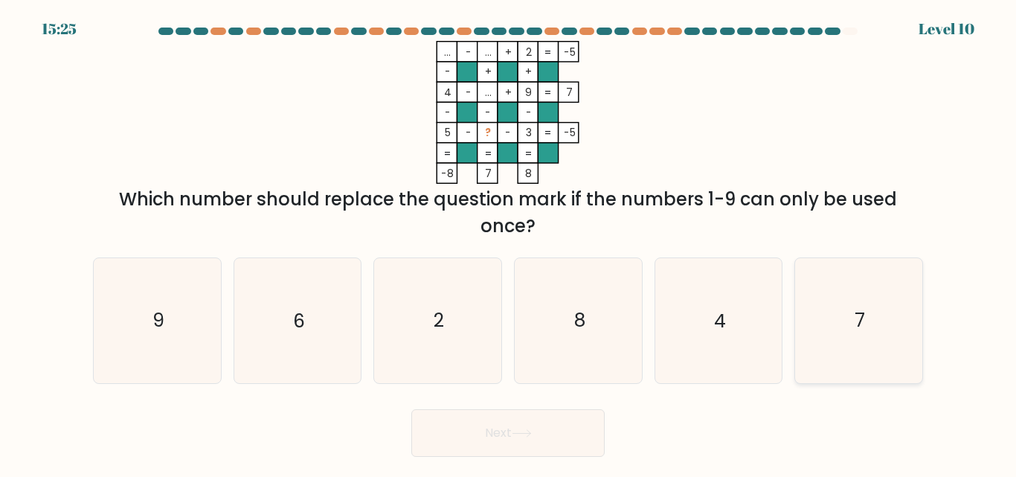
click at [858, 295] on icon "7" at bounding box center [859, 320] width 124 height 124
click at [509, 242] on input "f. 7" at bounding box center [508, 241] width 1 height 4
radio input "true"
click at [537, 431] on button "Next" at bounding box center [507, 433] width 193 height 48
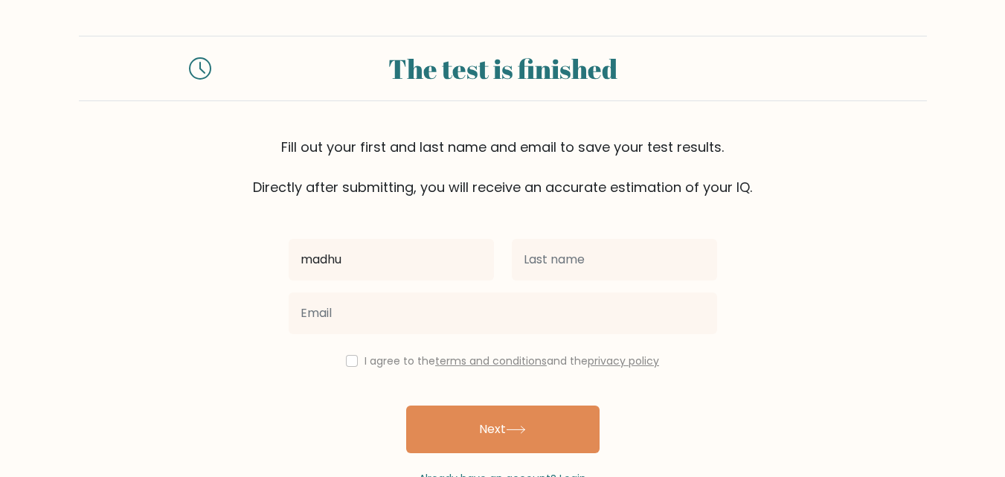
type input "madhu"
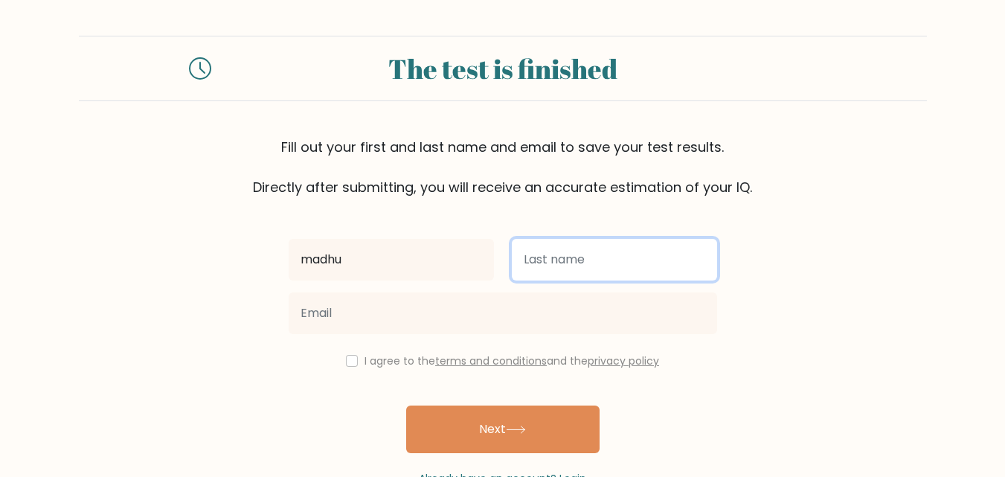
click at [615, 257] on input "text" at bounding box center [614, 260] width 205 height 42
type input "chow"
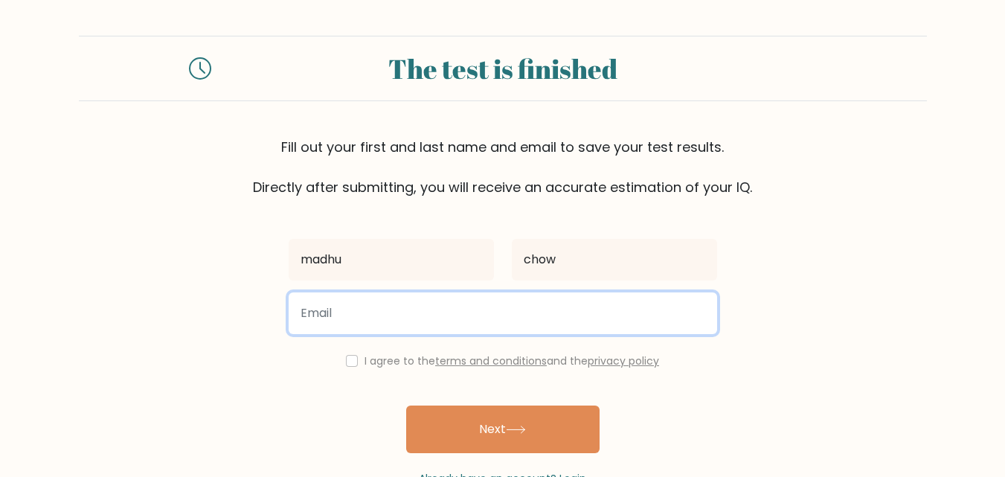
drag, startPoint x: 416, startPoint y: 303, endPoint x: 406, endPoint y: 321, distance: 20.3
click at [415, 303] on input "email" at bounding box center [503, 313] width 428 height 42
type input "idk542013654987@gmail.com"
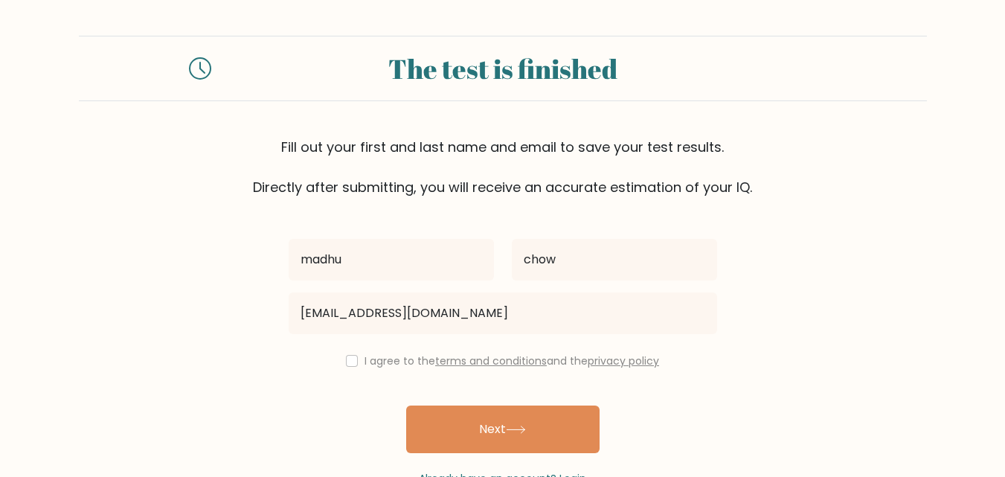
click at [346, 372] on div "madhu chow idk542013654987@gmail.com I agree to the terms and conditions and th…" at bounding box center [503, 341] width 446 height 289
click at [352, 353] on div "I agree to the terms and conditions and the privacy policy" at bounding box center [503, 361] width 446 height 18
click at [353, 363] on input "checkbox" at bounding box center [352, 361] width 12 height 12
checkbox input "true"
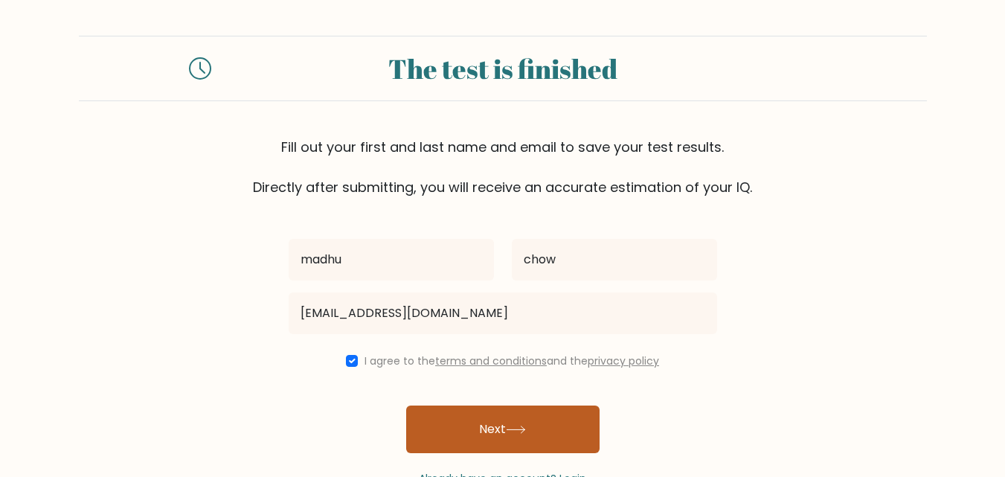
click at [450, 409] on button "Next" at bounding box center [502, 429] width 193 height 48
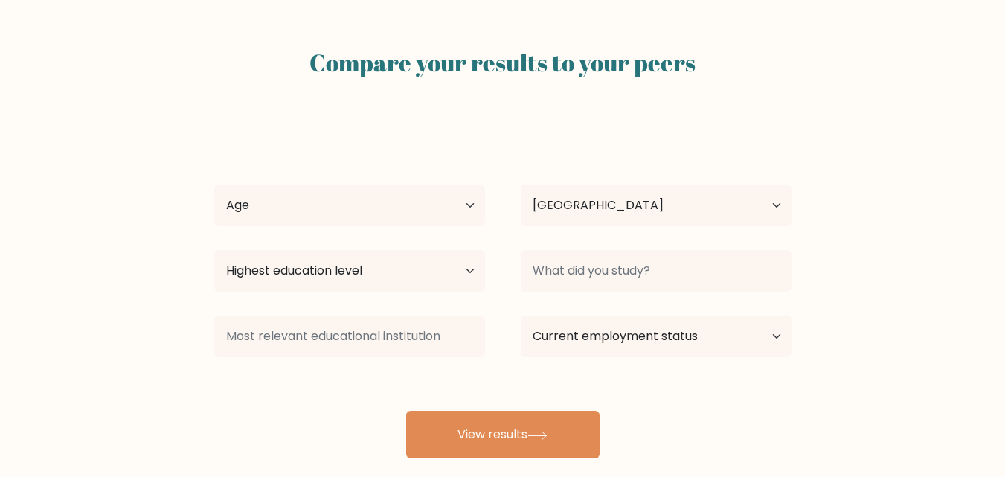
select select "IN"
click at [415, 225] on select "Age Under [DEMOGRAPHIC_DATA] [DEMOGRAPHIC_DATA] [DEMOGRAPHIC_DATA] [DEMOGRAPHIC…" at bounding box center [349, 205] width 271 height 42
select select "min_18"
click at [214, 184] on select "Age Under 18 years old 18-24 years old 25-34 years old 35-44 years old 45-54 ye…" at bounding box center [349, 205] width 271 height 42
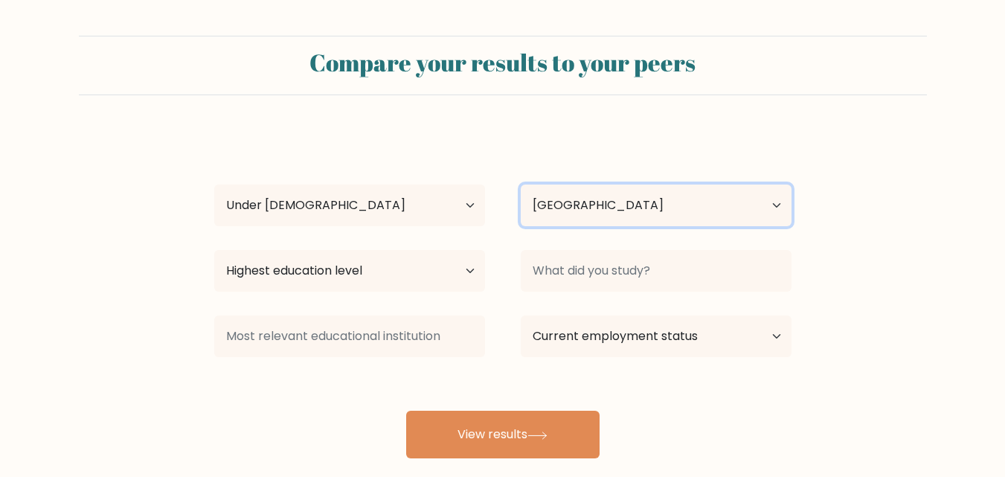
click at [555, 205] on select "Country Afghanistan Albania Algeria American Samoa Andorra Angola Anguilla Anta…" at bounding box center [656, 205] width 271 height 42
click at [548, 213] on select "Country Afghanistan Albania Algeria American Samoa Andorra Angola Anguilla Anta…" at bounding box center [656, 205] width 271 height 42
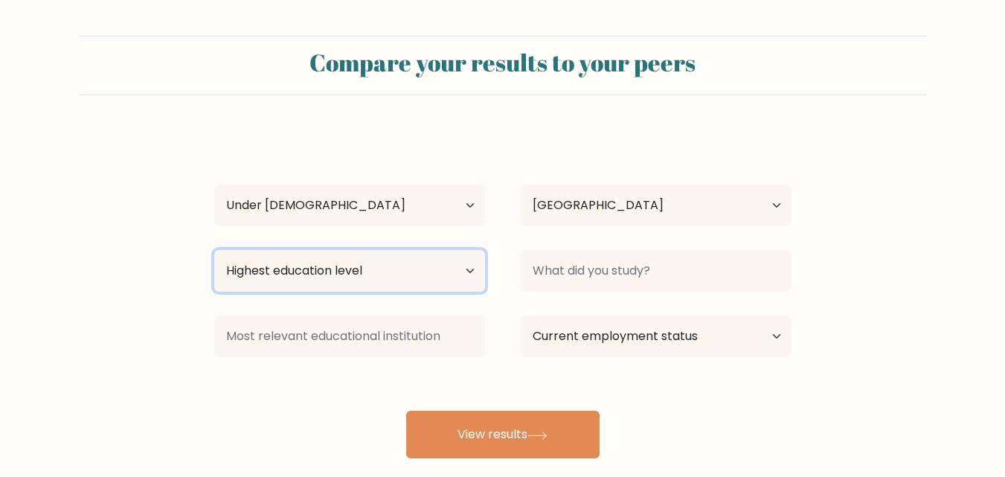
click at [347, 286] on select "Highest education level No schooling Primary Lower Secondary Upper Secondary Oc…" at bounding box center [349, 271] width 271 height 42
select select "lower_secondary"
click at [214, 250] on select "Highest education level No schooling Primary Lower Secondary Upper Secondary Oc…" at bounding box center [349, 271] width 271 height 42
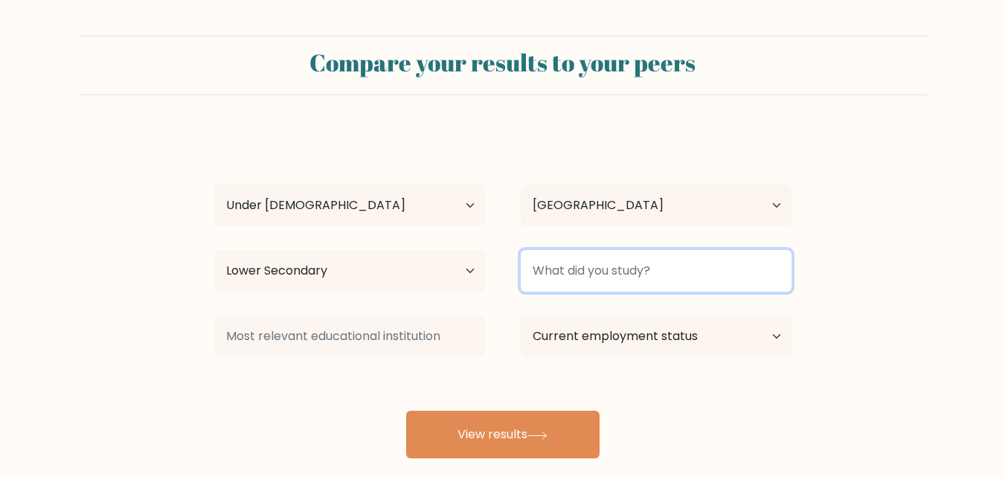
click at [577, 253] on input at bounding box center [656, 271] width 271 height 42
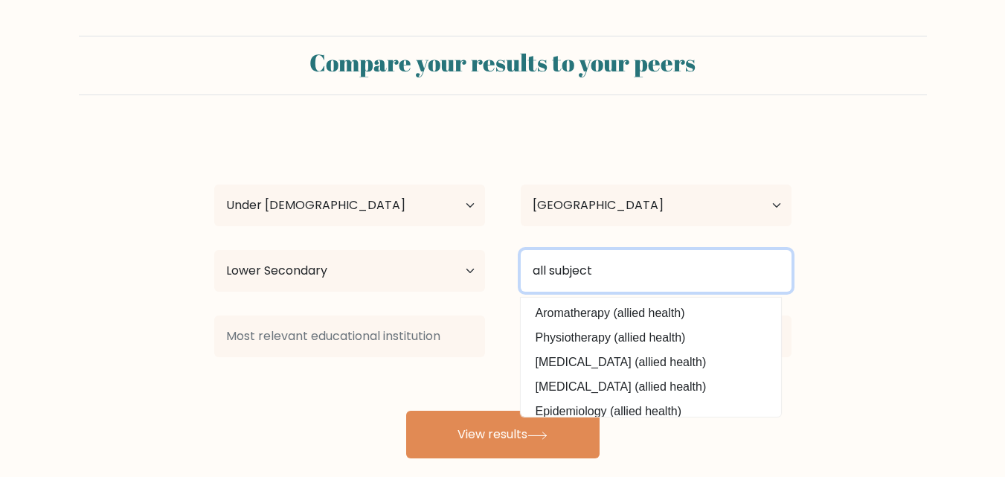
type input "all subject"
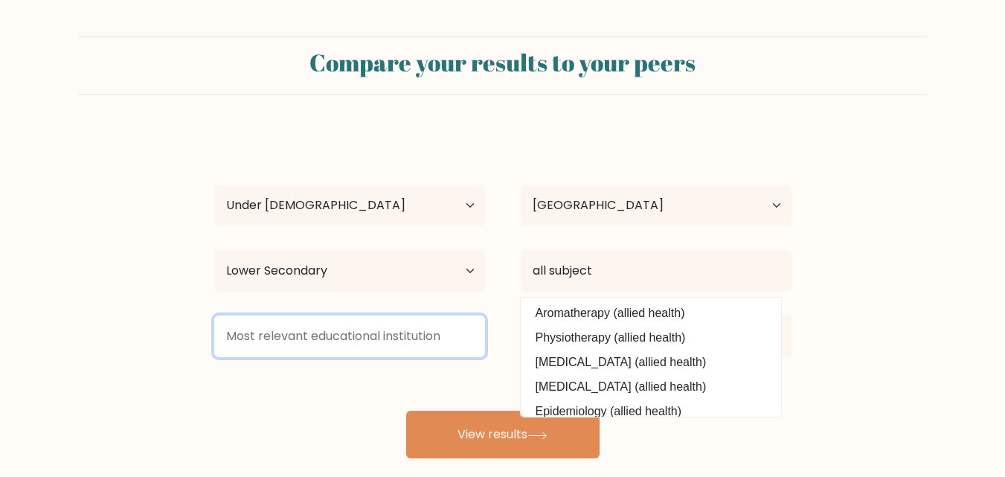
click at [414, 318] on input at bounding box center [349, 336] width 271 height 42
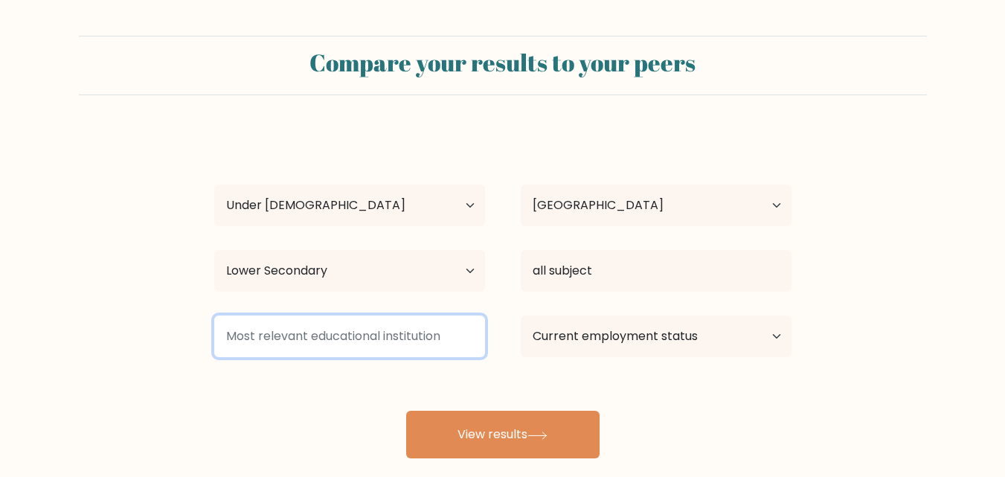
click at [412, 325] on input at bounding box center [349, 336] width 271 height 42
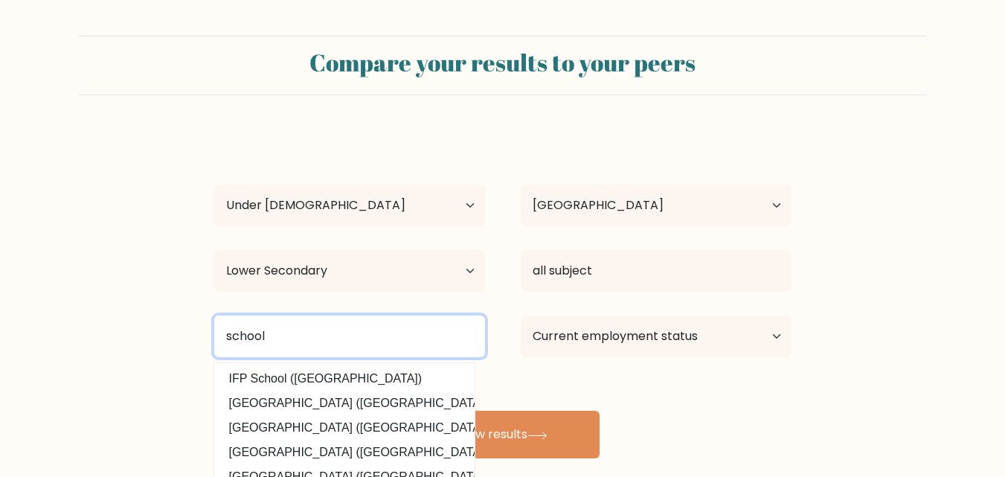
type input "school"
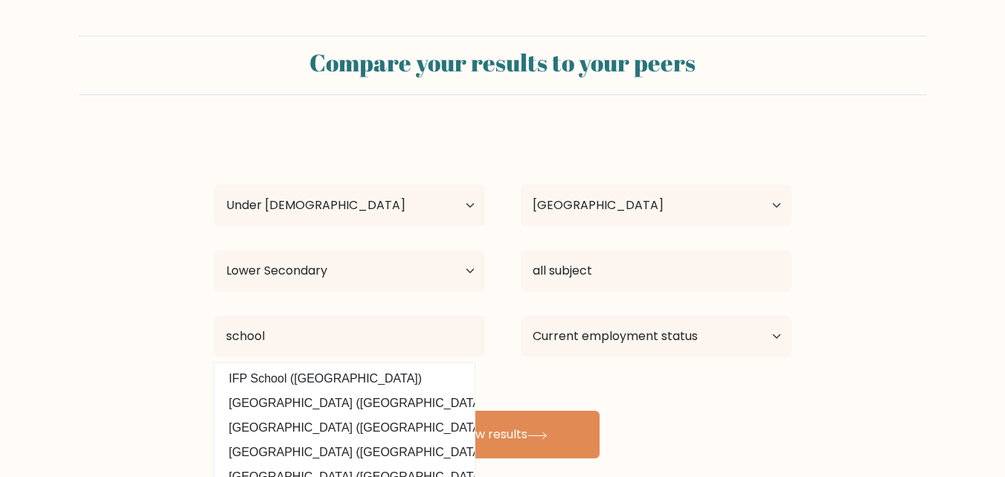
click at [679, 425] on div "madhu chow Age Under 18 years old 18-24 years old 25-34 years old 35-44 years o…" at bounding box center [502, 294] width 595 height 327
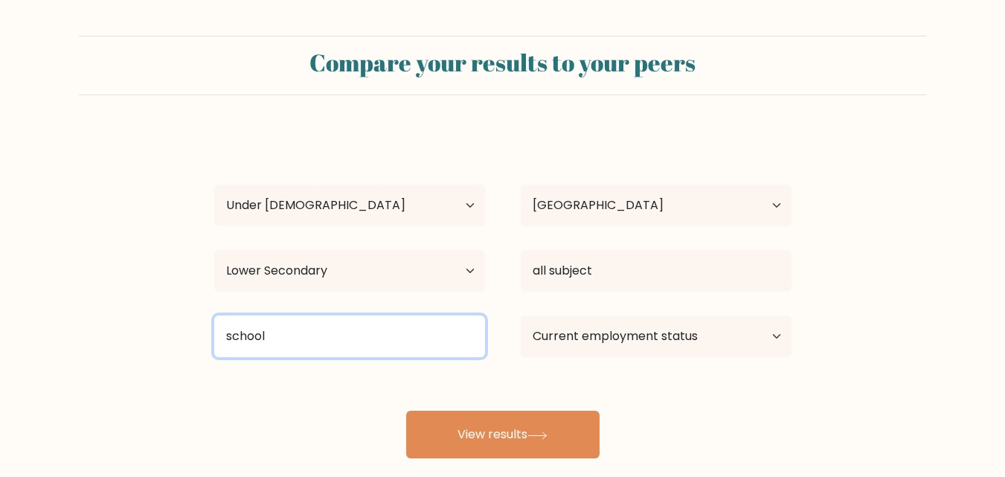
click at [391, 349] on input "school" at bounding box center [349, 336] width 271 height 42
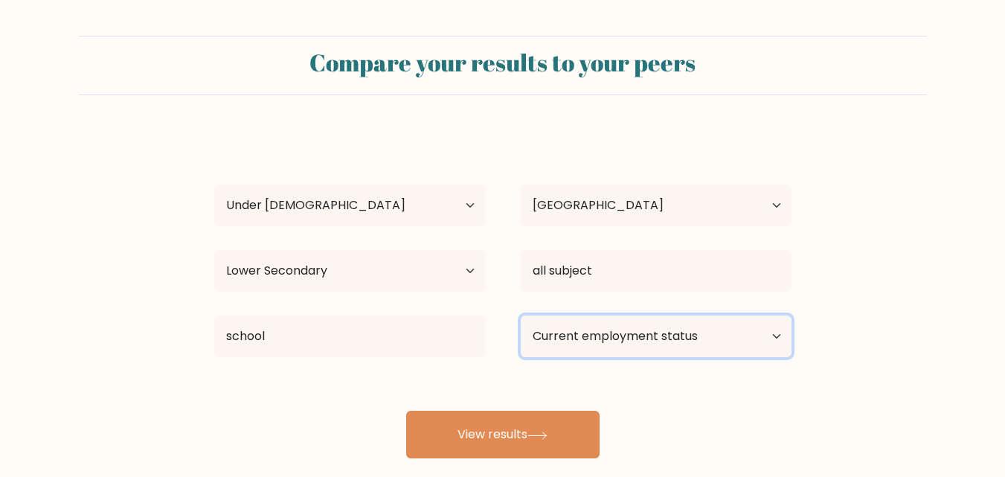
click at [551, 320] on select "Current employment status Employed Student Retired Other / prefer not to answer" at bounding box center [656, 336] width 271 height 42
select select "student"
click at [521, 315] on select "Current employment status Employed Student Retired Other / prefer not to answer" at bounding box center [656, 336] width 271 height 42
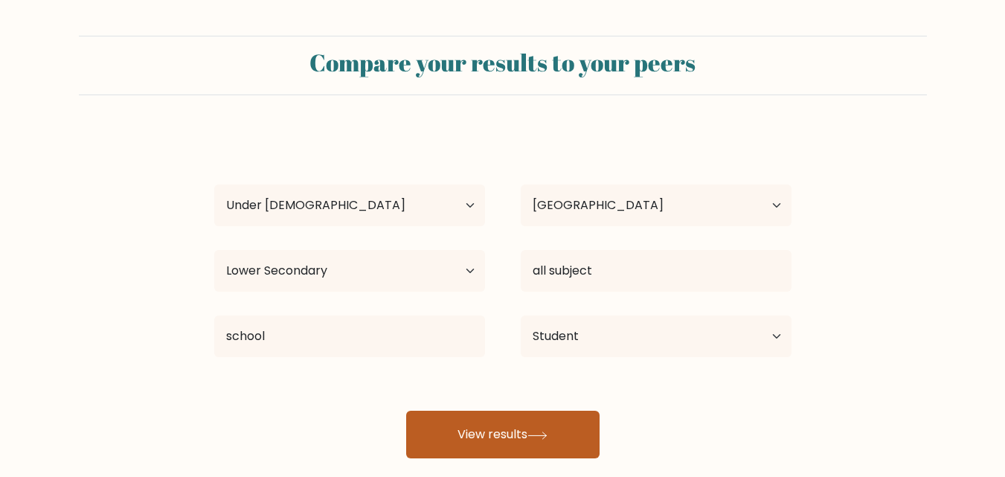
click at [571, 449] on button "View results" at bounding box center [502, 435] width 193 height 48
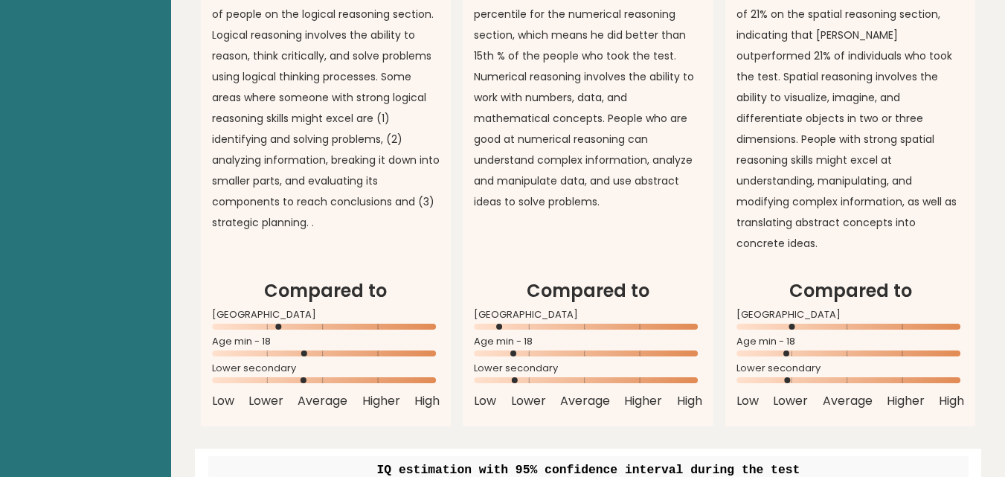
scroll to position [1488, 0]
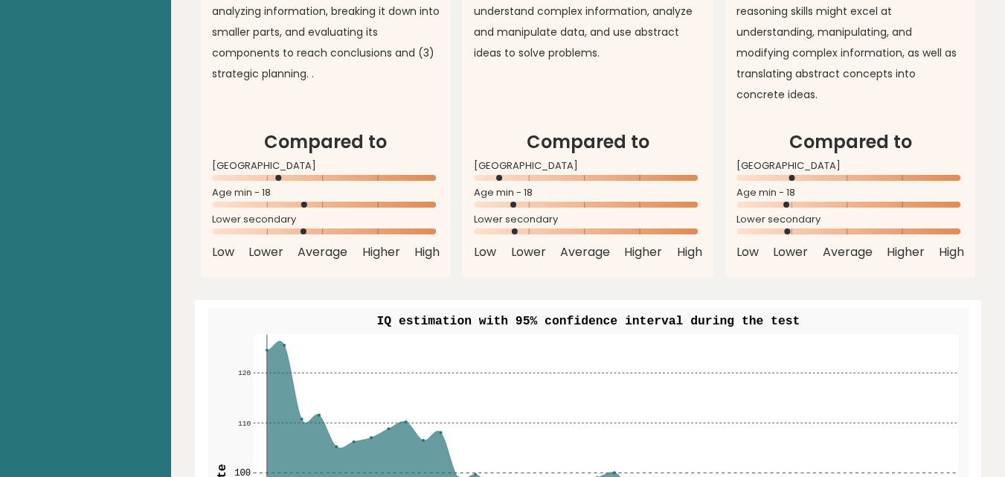
click at [368, 216] on div "Lower secondary" at bounding box center [326, 228] width 228 height 24
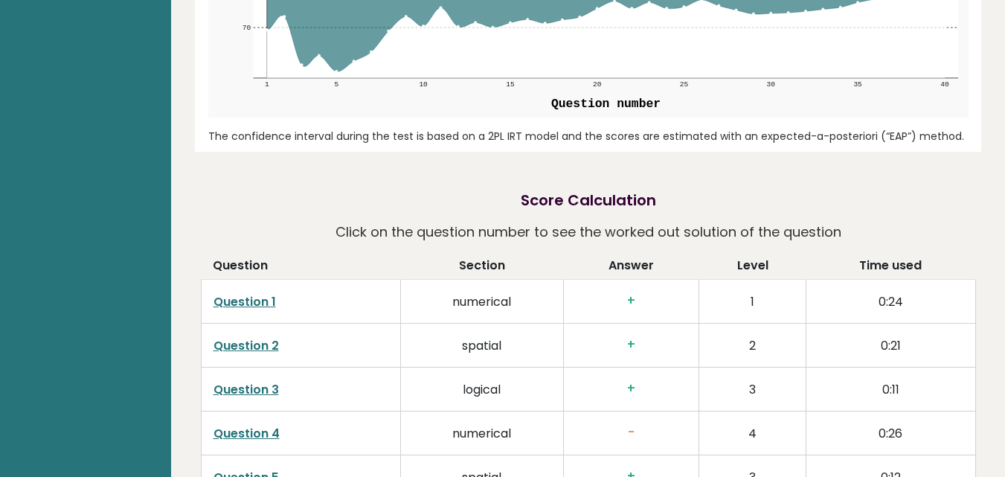
scroll to position [2157, 0]
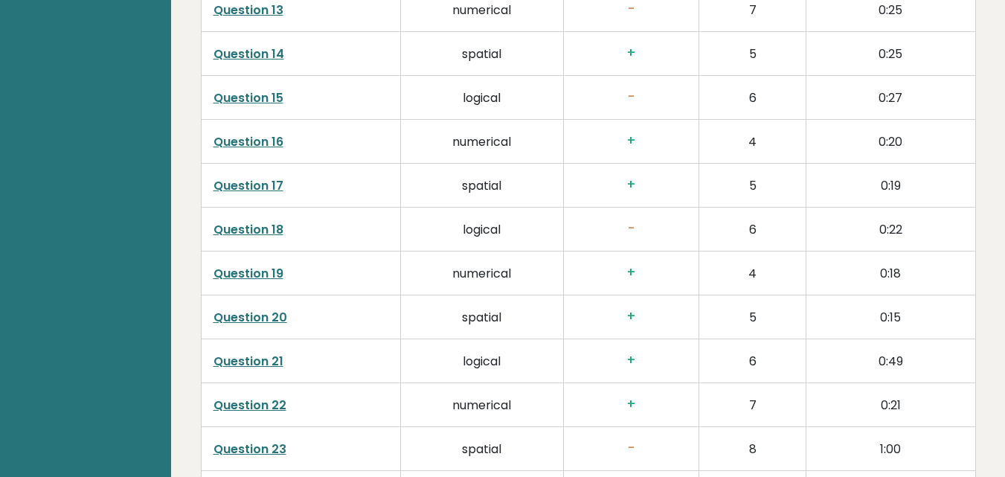
click at [733, 251] on td "4" at bounding box center [752, 273] width 108 height 44
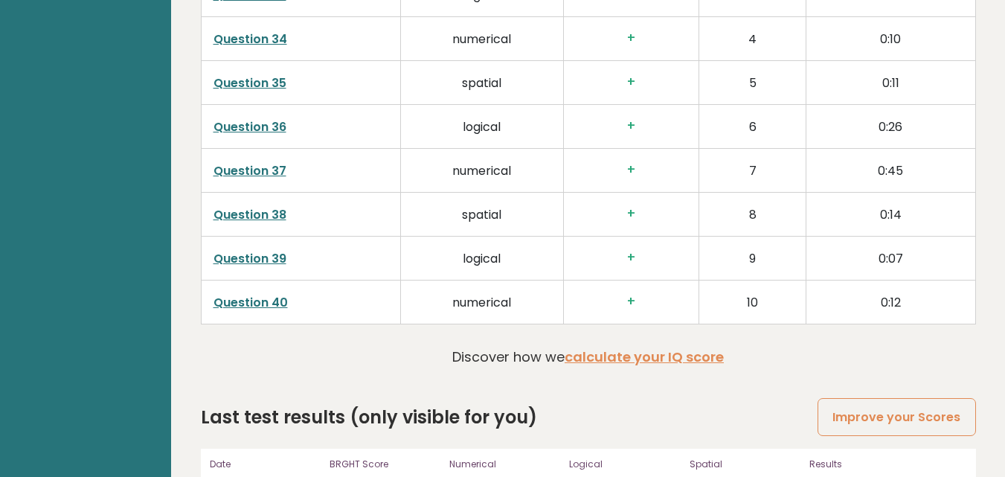
scroll to position [3811, 0]
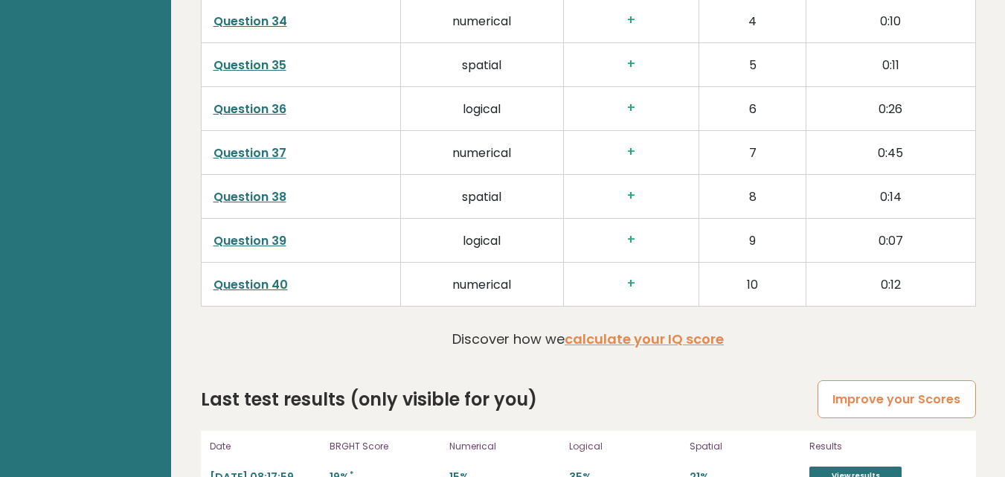
click at [878, 380] on link "Improve your Scores" at bounding box center [896, 399] width 158 height 38
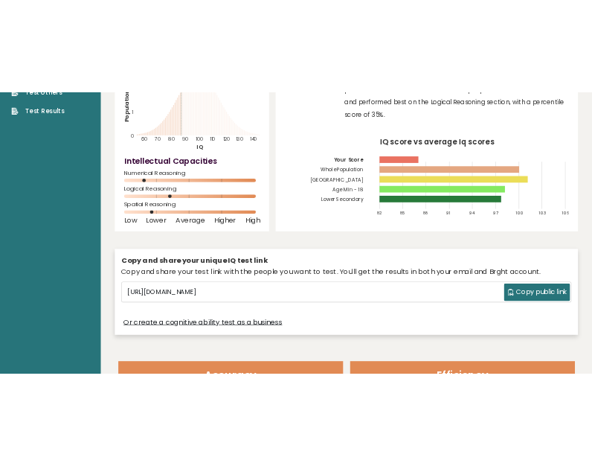
scroll to position [0, 0]
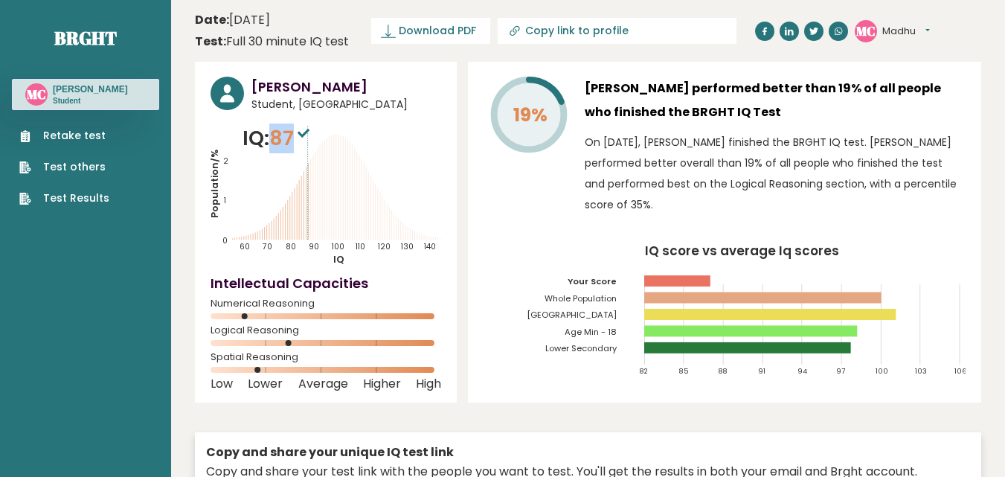
drag, startPoint x: 272, startPoint y: 137, endPoint x: 297, endPoint y: 139, distance: 24.6
click at [297, 139] on p "IQ: 87" at bounding box center [277, 138] width 71 height 30
drag, startPoint x: 515, startPoint y: 110, endPoint x: 542, endPoint y: 112, distance: 26.1
click at [542, 112] on icon "19%" at bounding box center [528, 114] width 79 height 79
click at [502, 140] on icon at bounding box center [529, 115] width 70 height 70
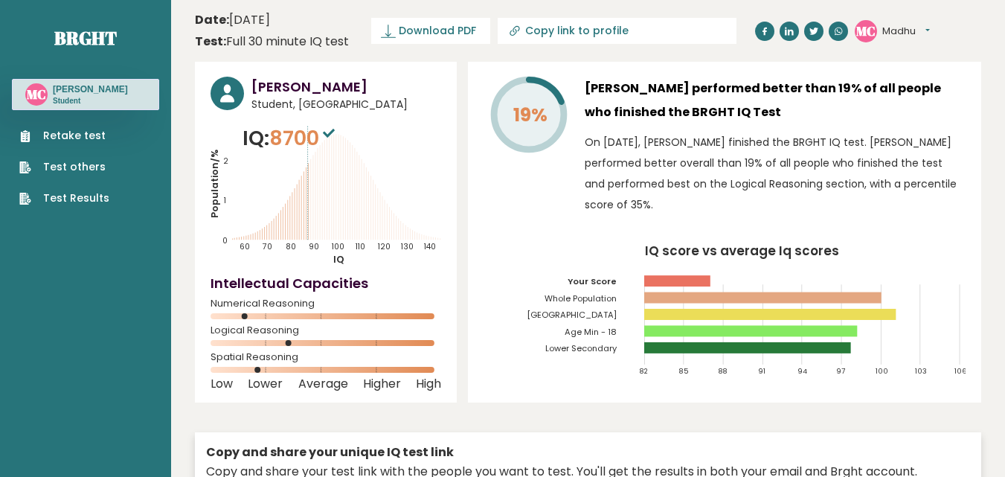
click at [214, 311] on div "Numerical Reasoning" at bounding box center [326, 313] width 231 height 24
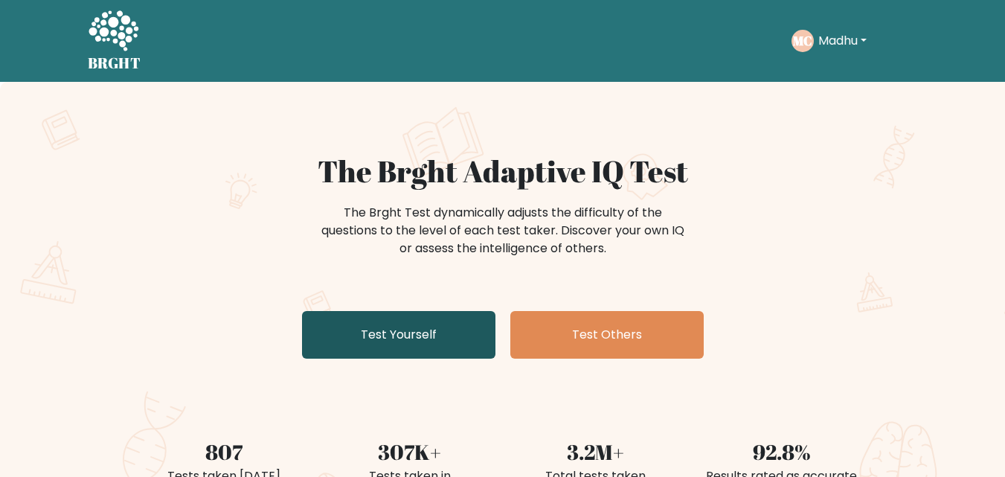
click at [452, 337] on link "Test Yourself" at bounding box center [398, 335] width 193 height 48
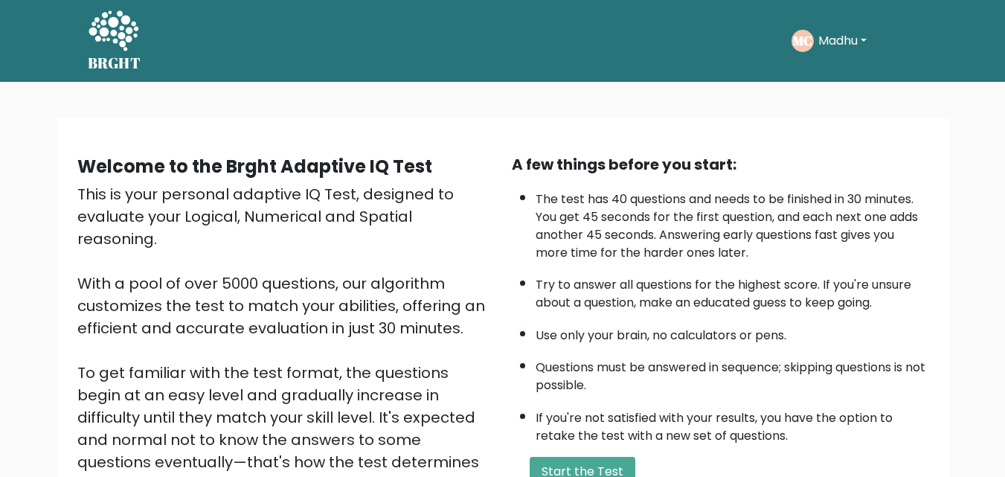
scroll to position [74, 0]
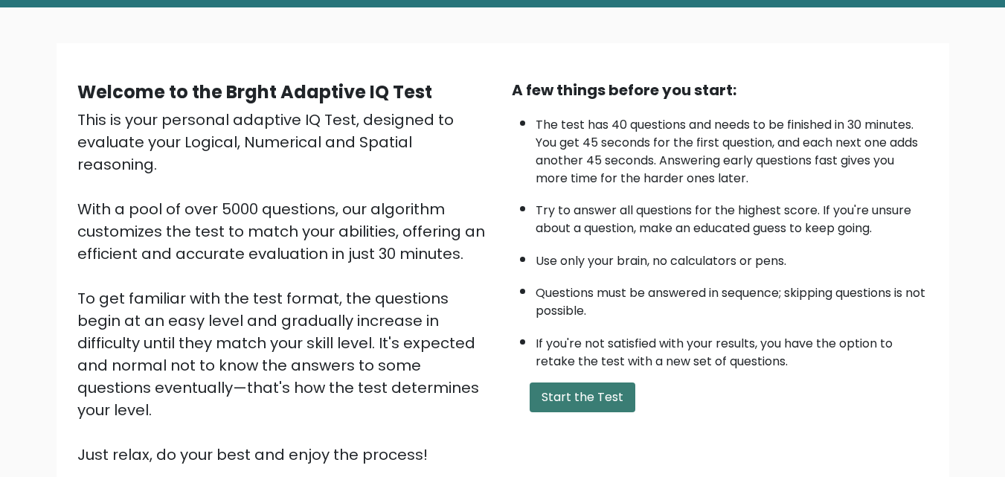
click at [606, 393] on button "Start the Test" at bounding box center [583, 397] width 106 height 30
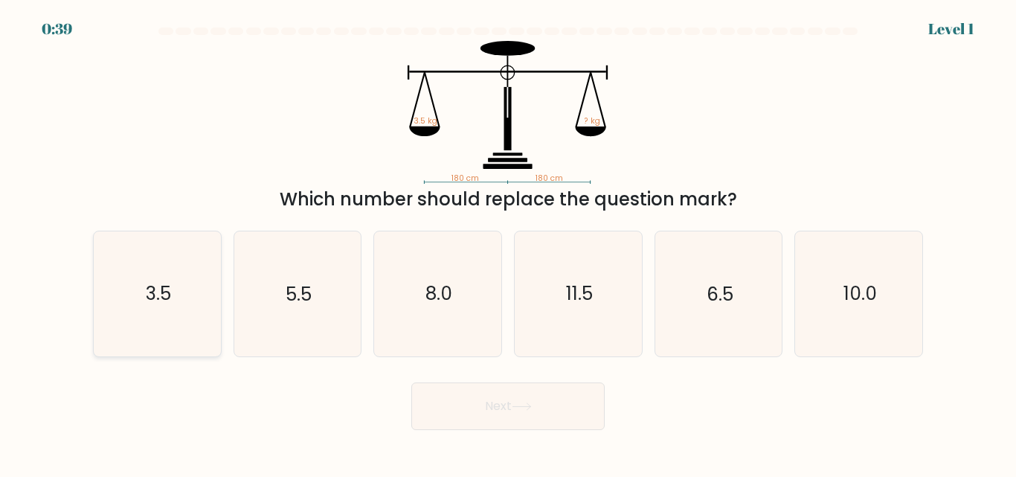
click at [135, 280] on icon "3.5" at bounding box center [157, 293] width 124 height 124
click at [508, 242] on input "a. 3.5" at bounding box center [508, 241] width 1 height 4
radio input "true"
click at [429, 388] on button "Next" at bounding box center [507, 406] width 193 height 48
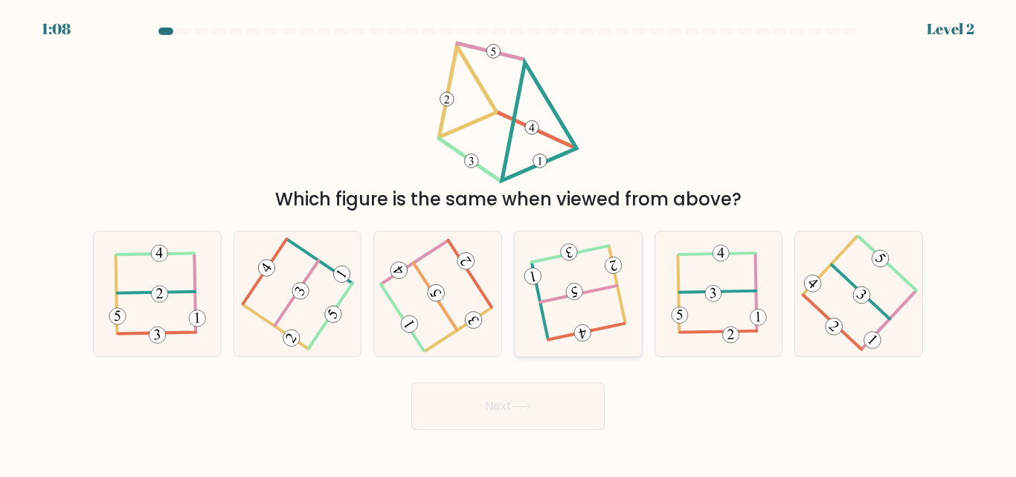
click at [565, 312] on icon at bounding box center [578, 294] width 98 height 100
click at [509, 242] on input "d." at bounding box center [508, 241] width 1 height 4
radio input "true"
click at [550, 401] on button "Next" at bounding box center [507, 406] width 193 height 48
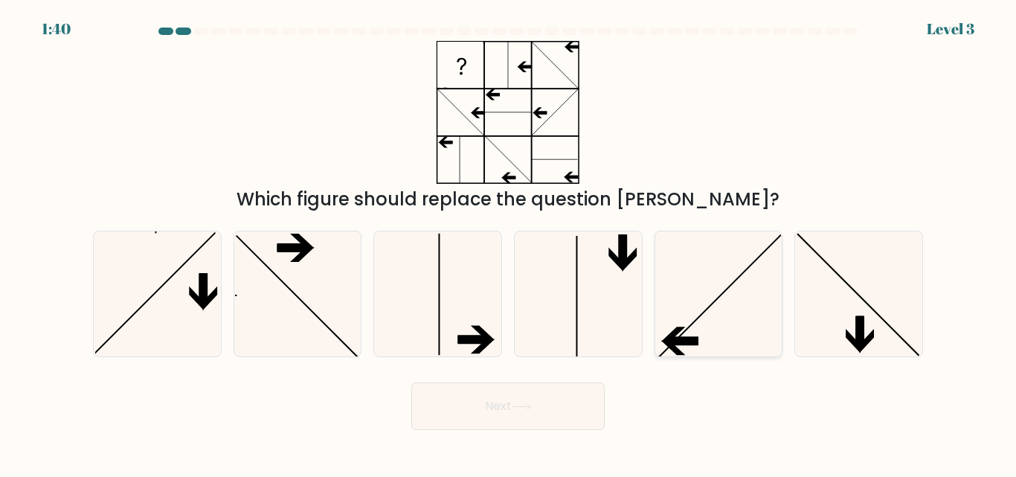
click at [701, 293] on icon at bounding box center [718, 293] width 124 height 124
click at [509, 242] on input "e." at bounding box center [508, 241] width 1 height 4
radio input "true"
click at [548, 404] on button "Next" at bounding box center [507, 406] width 193 height 48
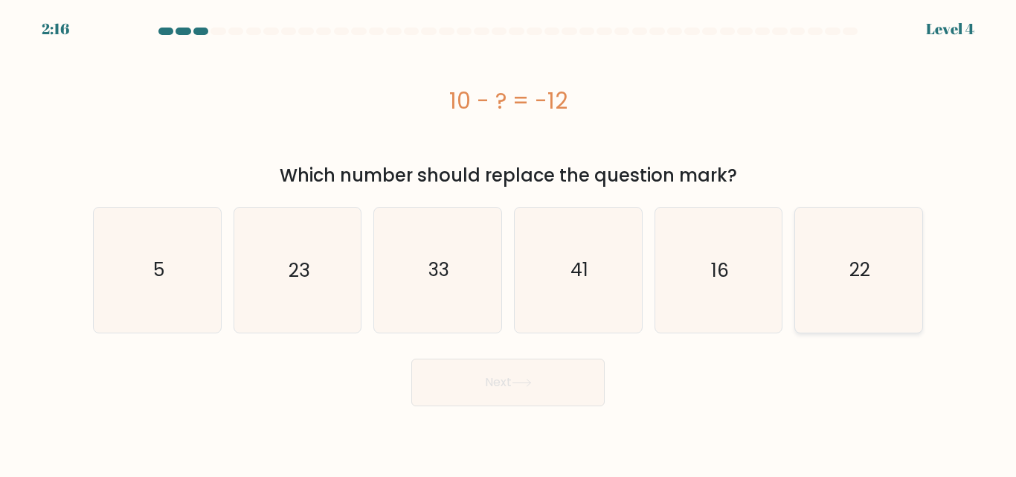
drag, startPoint x: 894, startPoint y: 254, endPoint x: 913, endPoint y: 319, distance: 67.3
click at [893, 255] on icon "22" at bounding box center [859, 270] width 124 height 124
click at [509, 242] on input "f. 22" at bounding box center [508, 241] width 1 height 4
radio input "true"
click at [552, 403] on button "Next" at bounding box center [507, 383] width 193 height 48
